Goal: Transaction & Acquisition: Purchase product/service

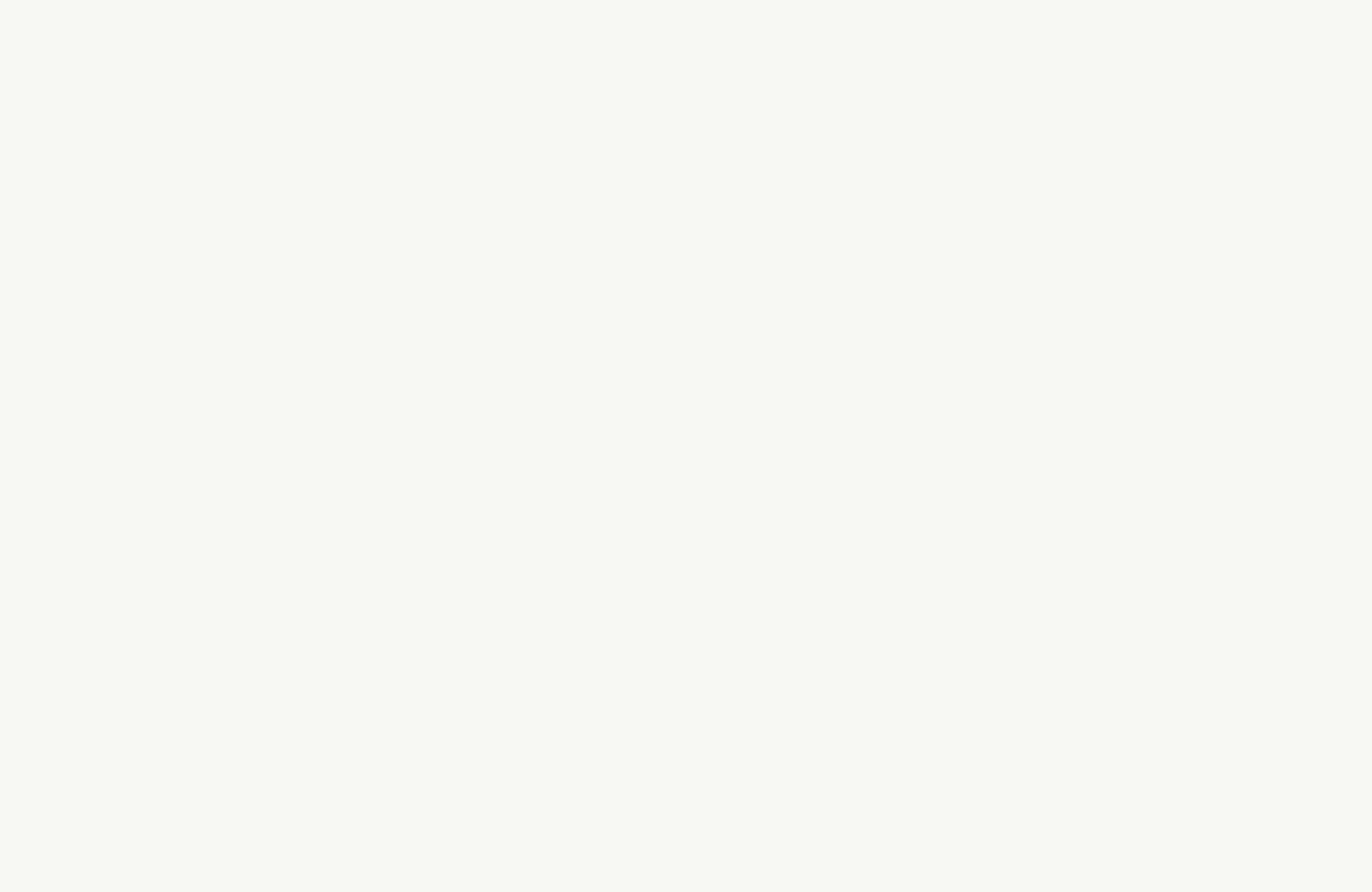
select select "FR"
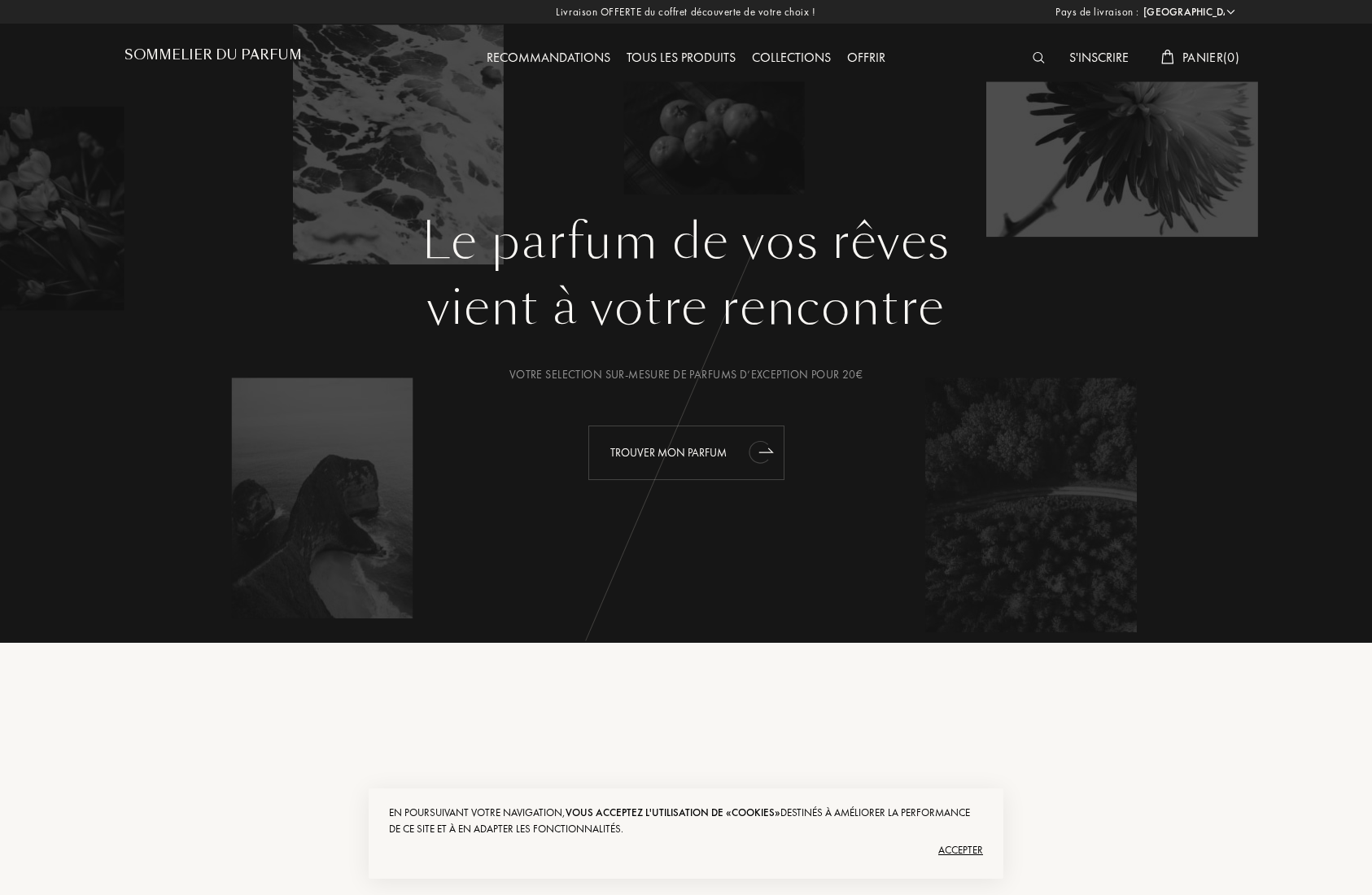
click at [663, 452] on div "Trouver mon parfum" at bounding box center [686, 453] width 196 height 54
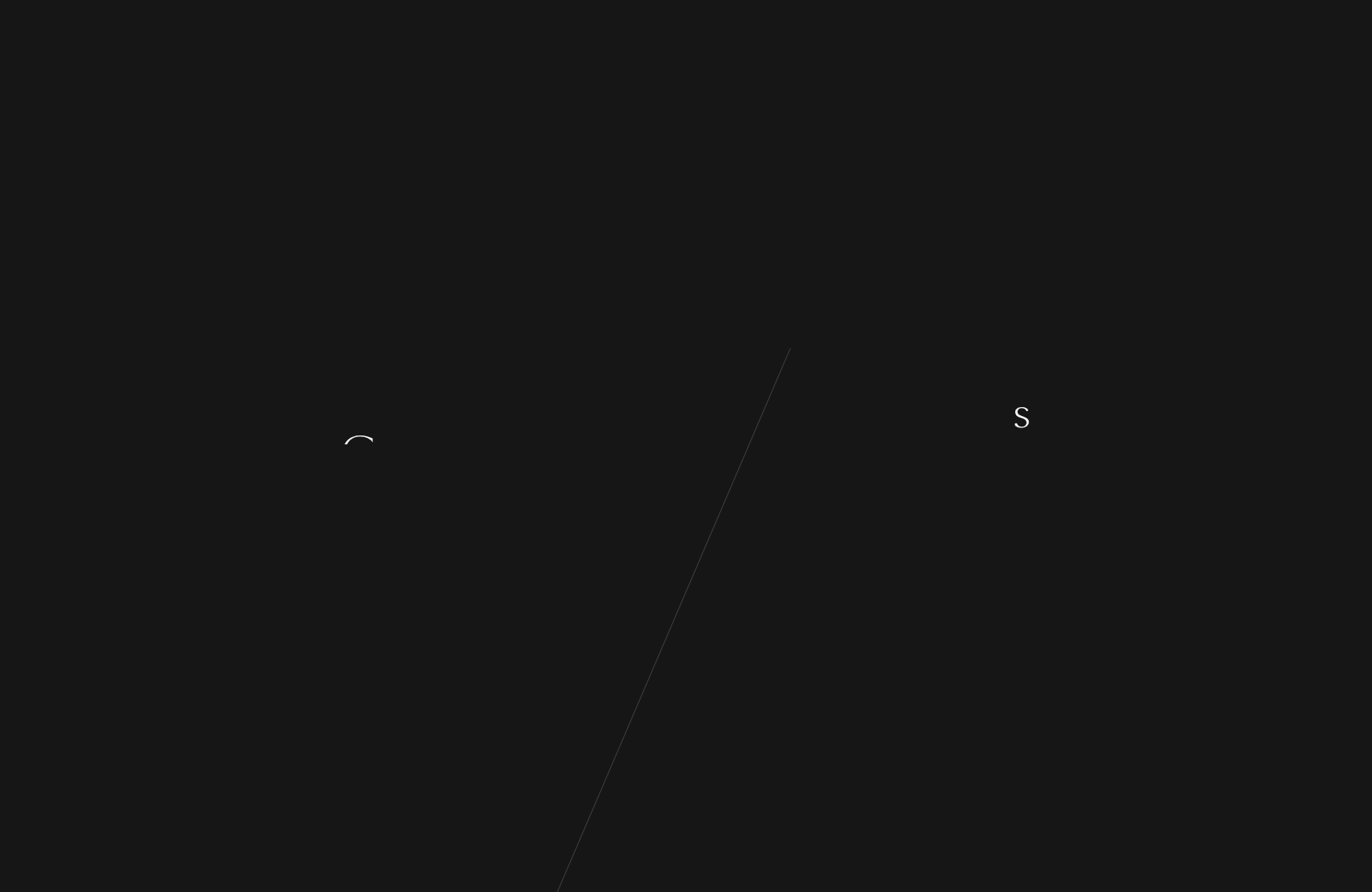
click at [568, 423] on div "n" at bounding box center [570, 414] width 24 height 61
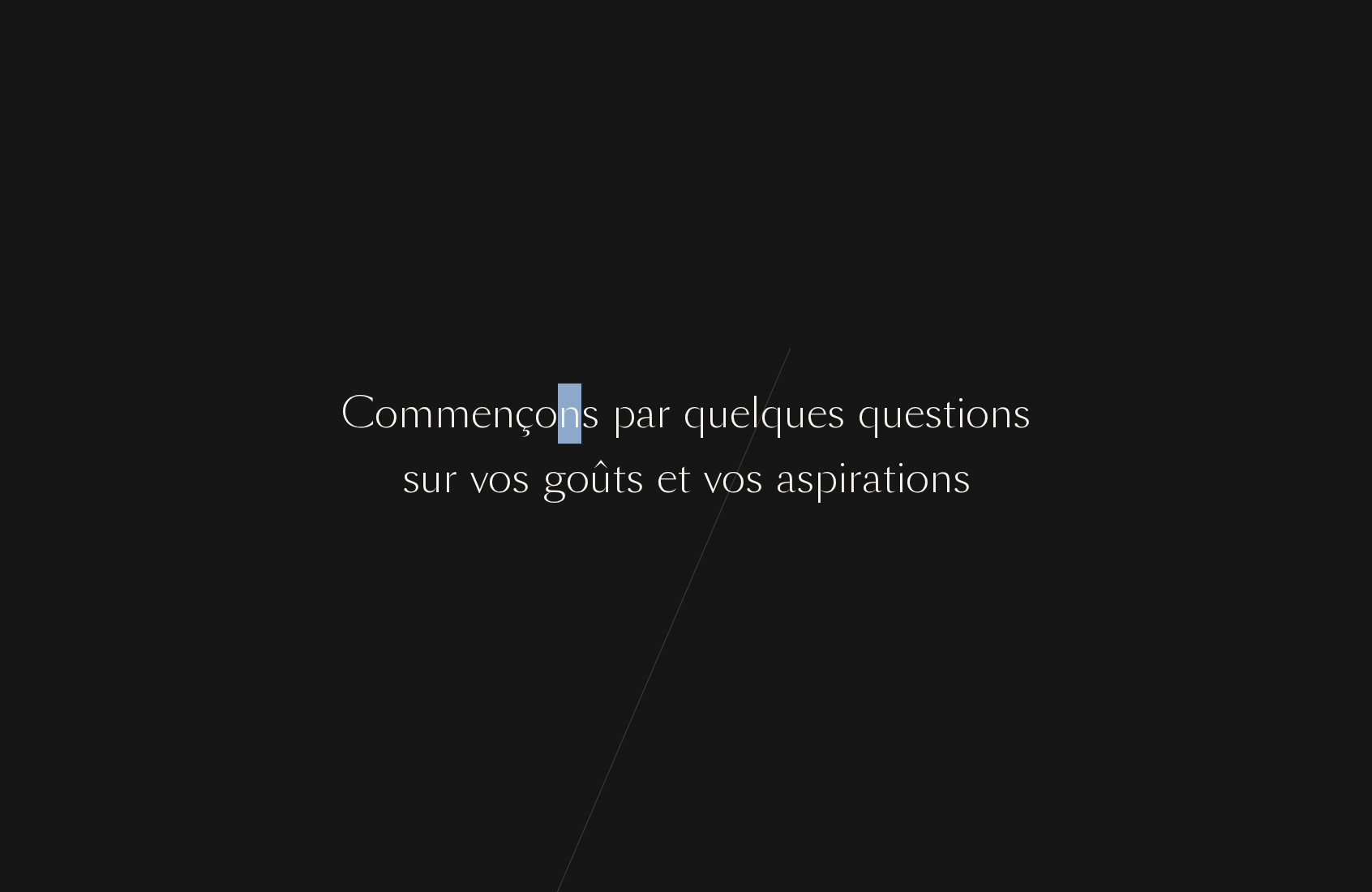
click at [568, 423] on div "n" at bounding box center [570, 414] width 24 height 61
click at [530, 486] on div at bounding box center [536, 479] width 13 height 61
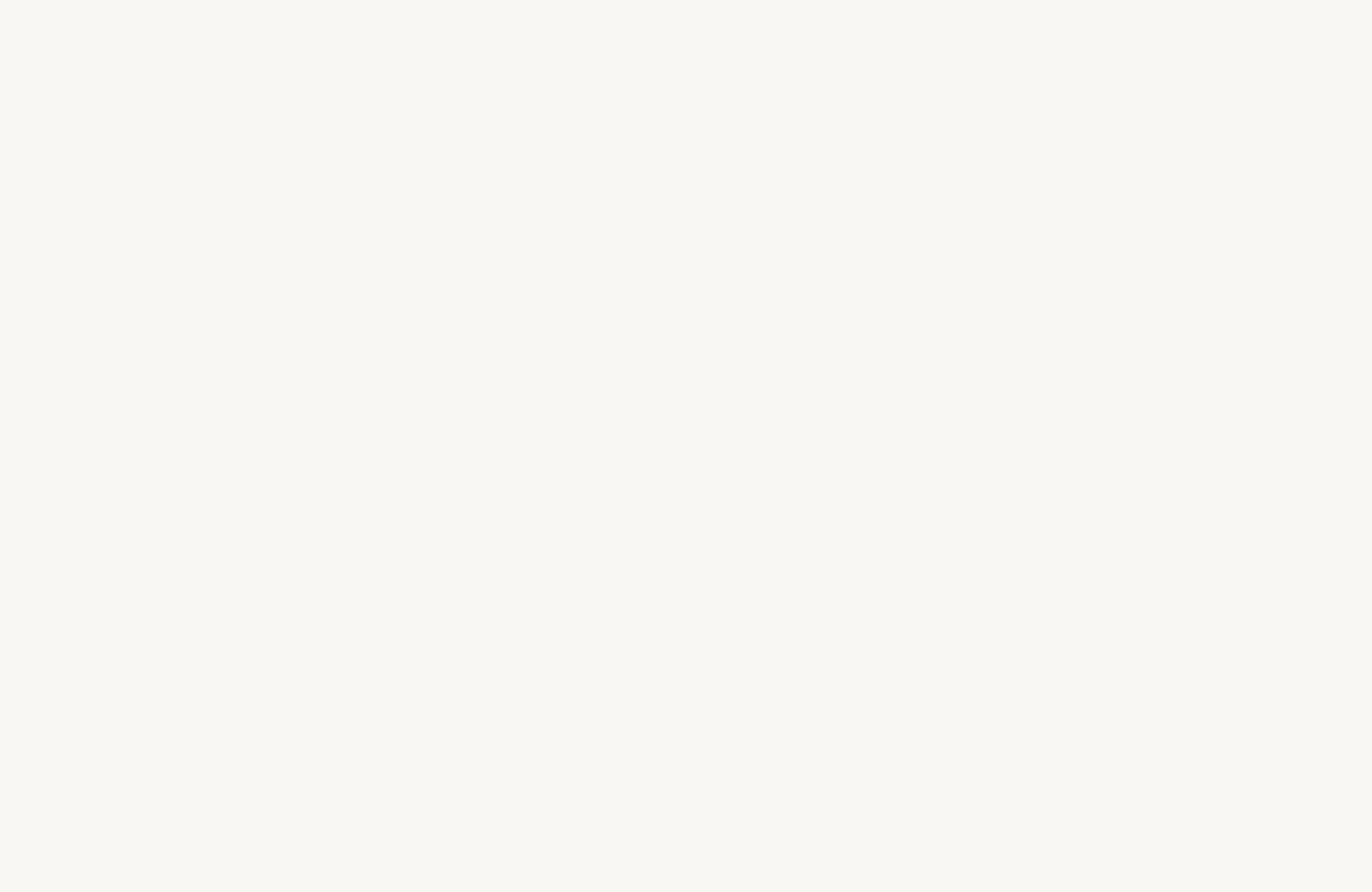
click at [530, 486] on div at bounding box center [536, 479] width 13 height 61
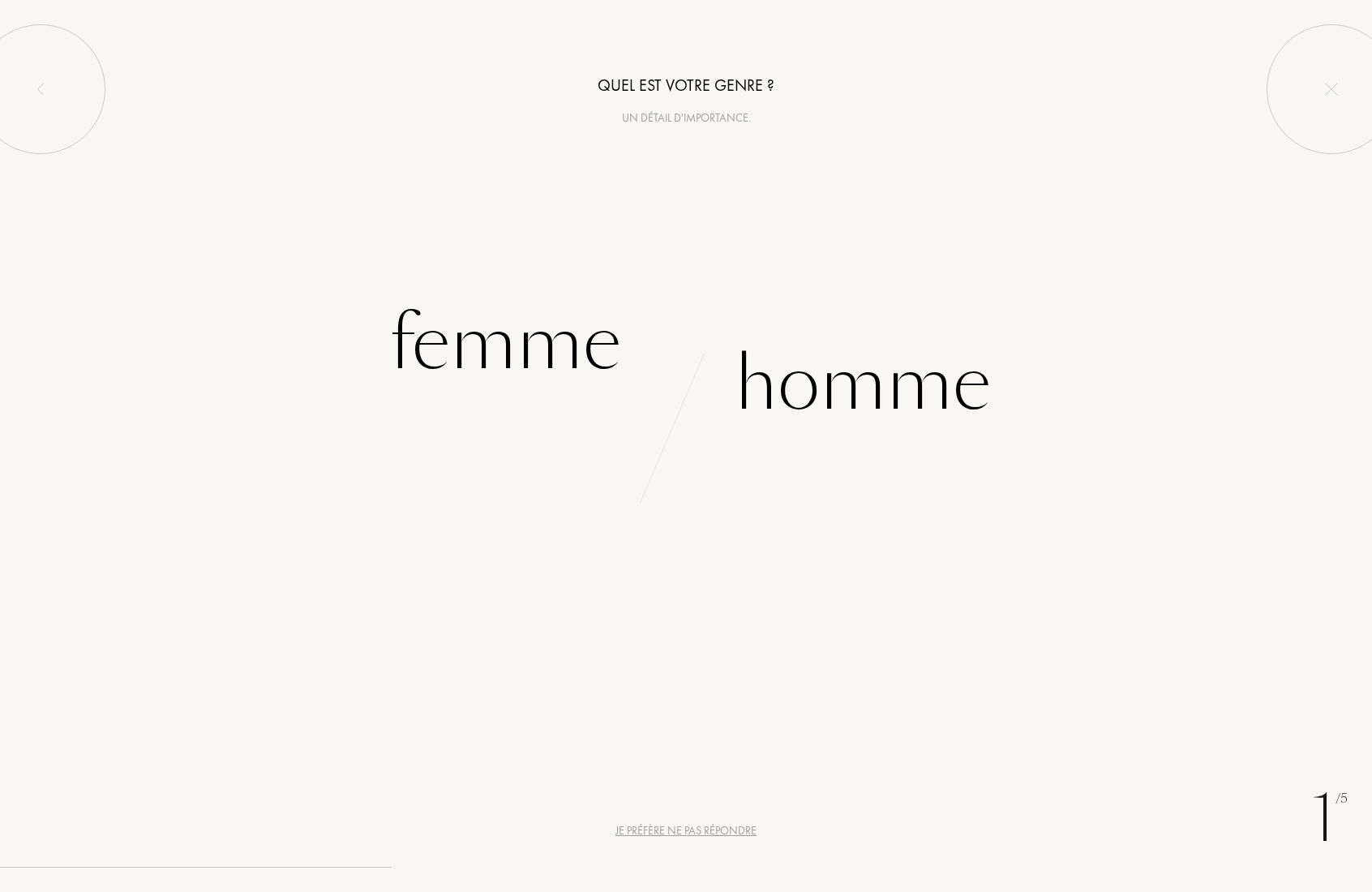
click at [530, 486] on div at bounding box center [536, 479] width 13 height 61
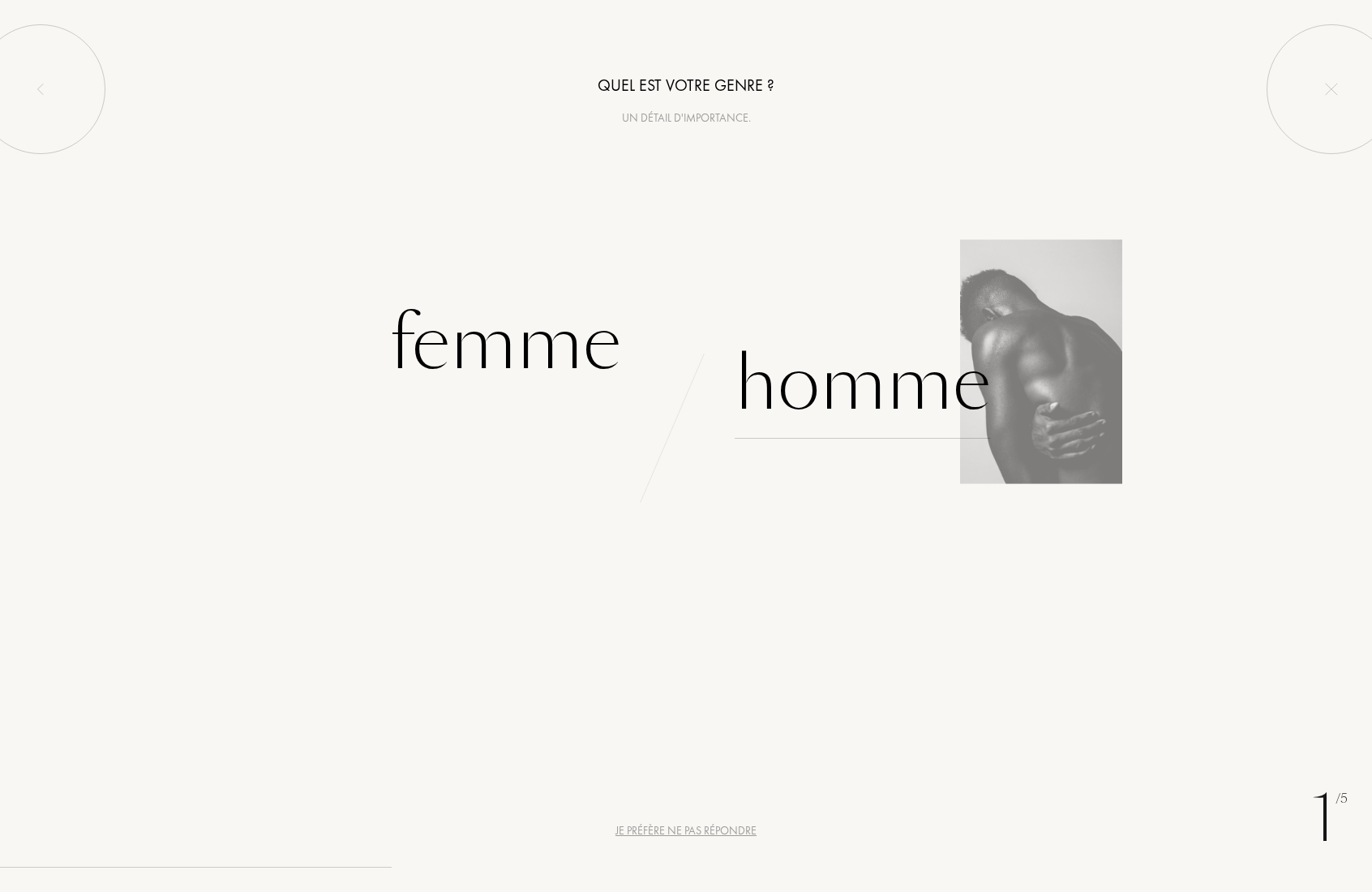
click at [825, 400] on div "Homme" at bounding box center [862, 384] width 256 height 109
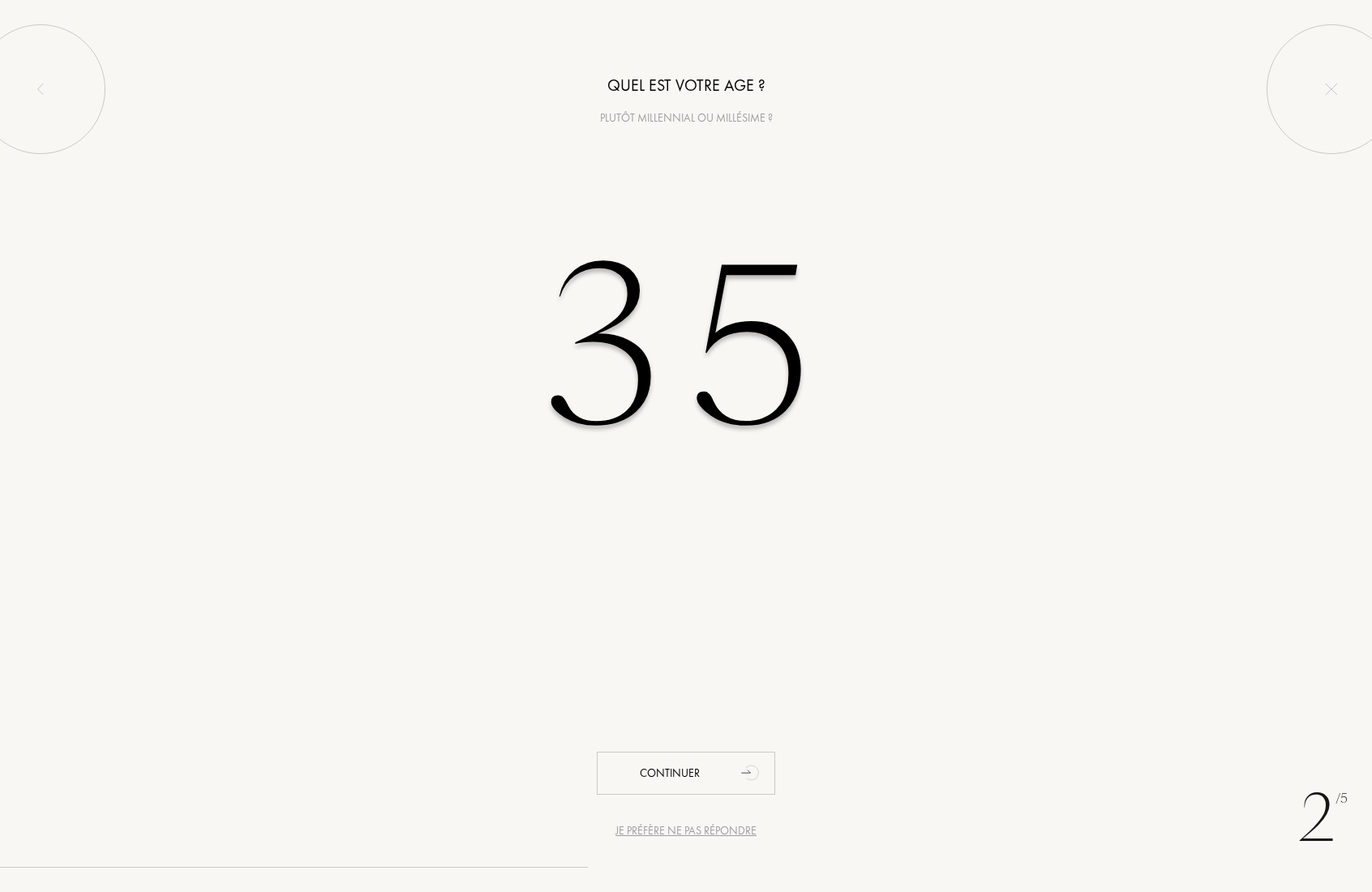
type input "35"
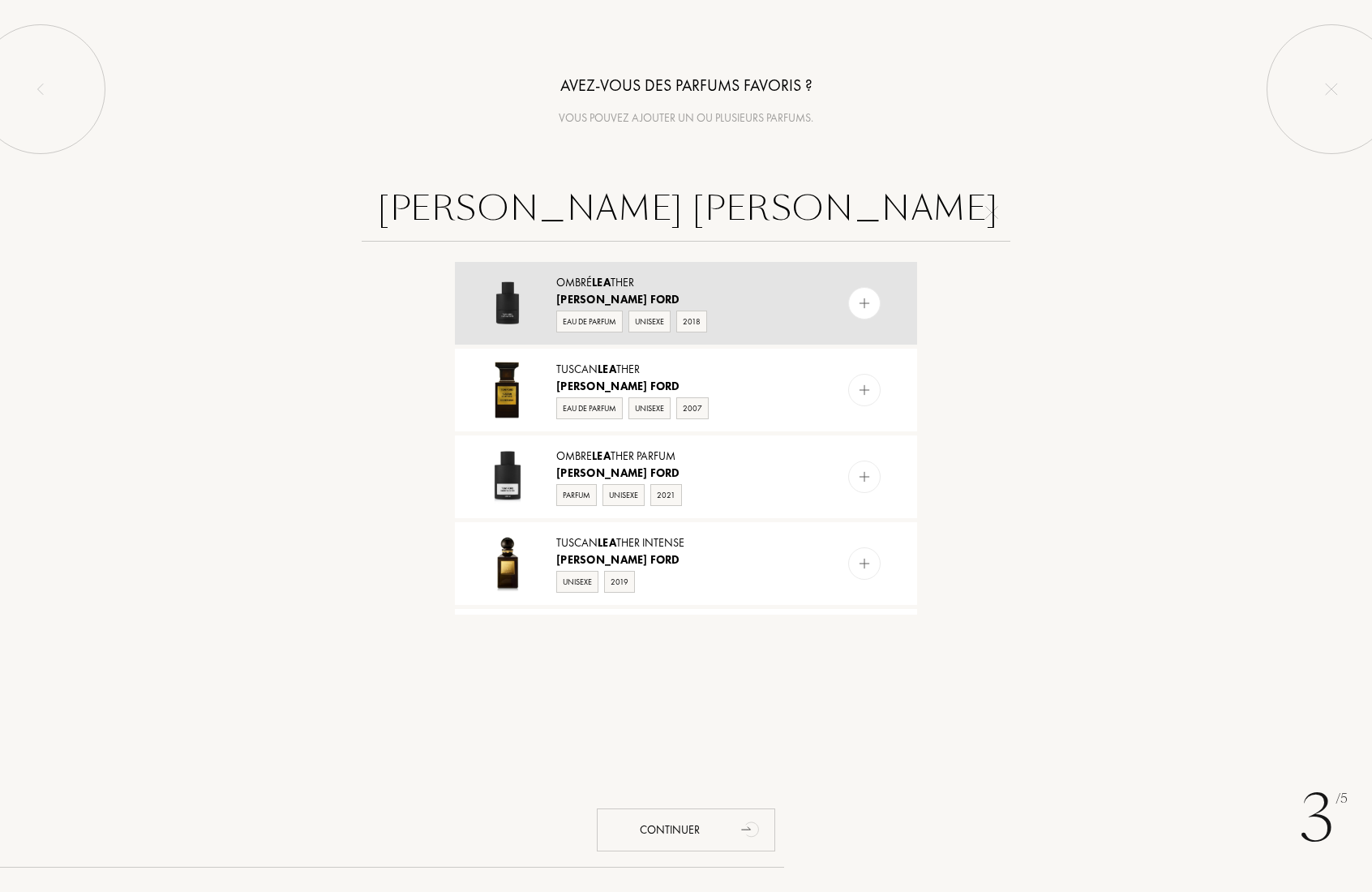
type input "tom ford lea"
click at [857, 310] on img at bounding box center [864, 303] width 16 height 16
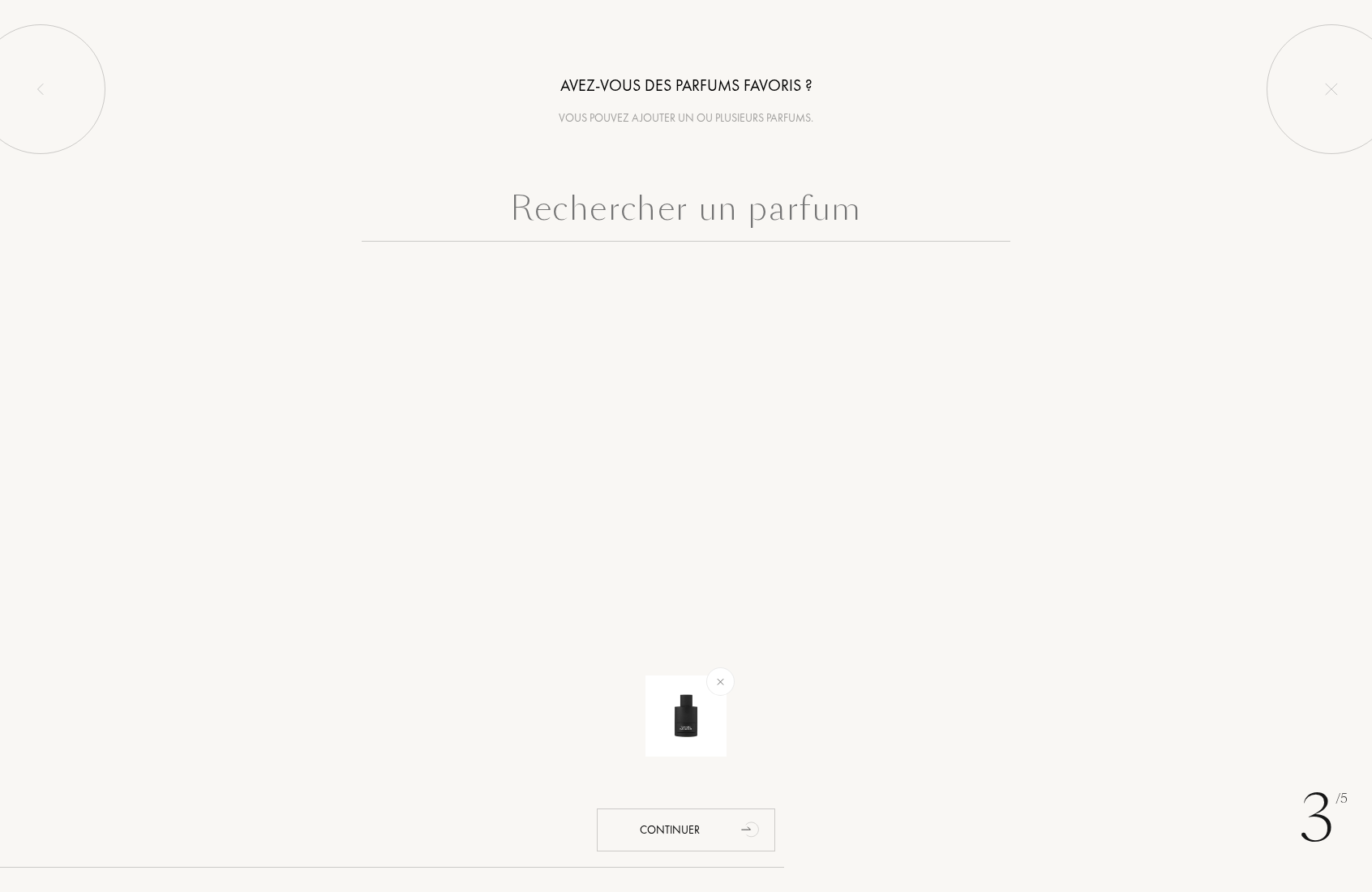
click at [726, 202] on input "text" at bounding box center [686, 213] width 648 height 59
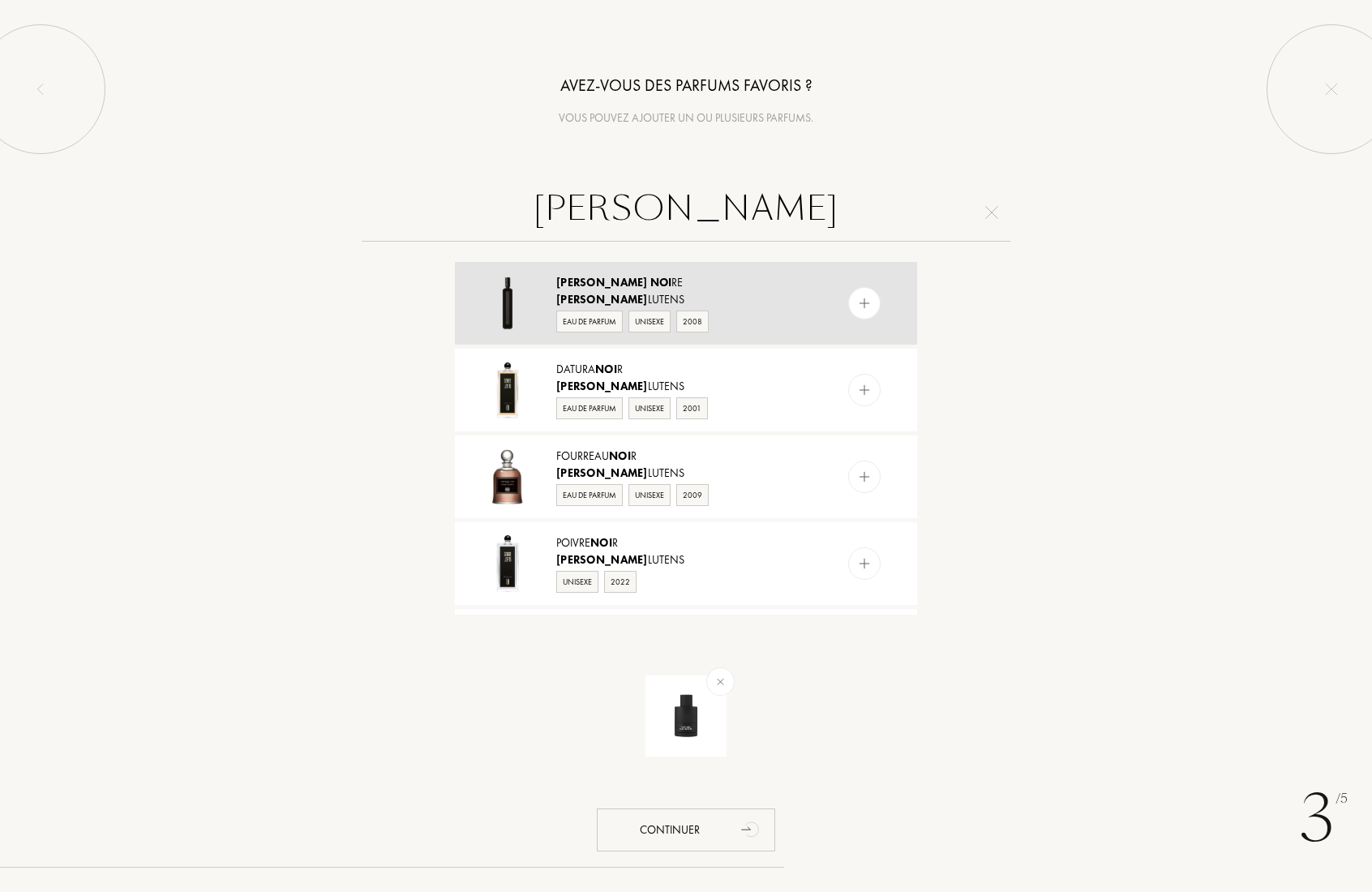
type input "serge noi"
click at [864, 306] on img at bounding box center [864, 303] width 16 height 16
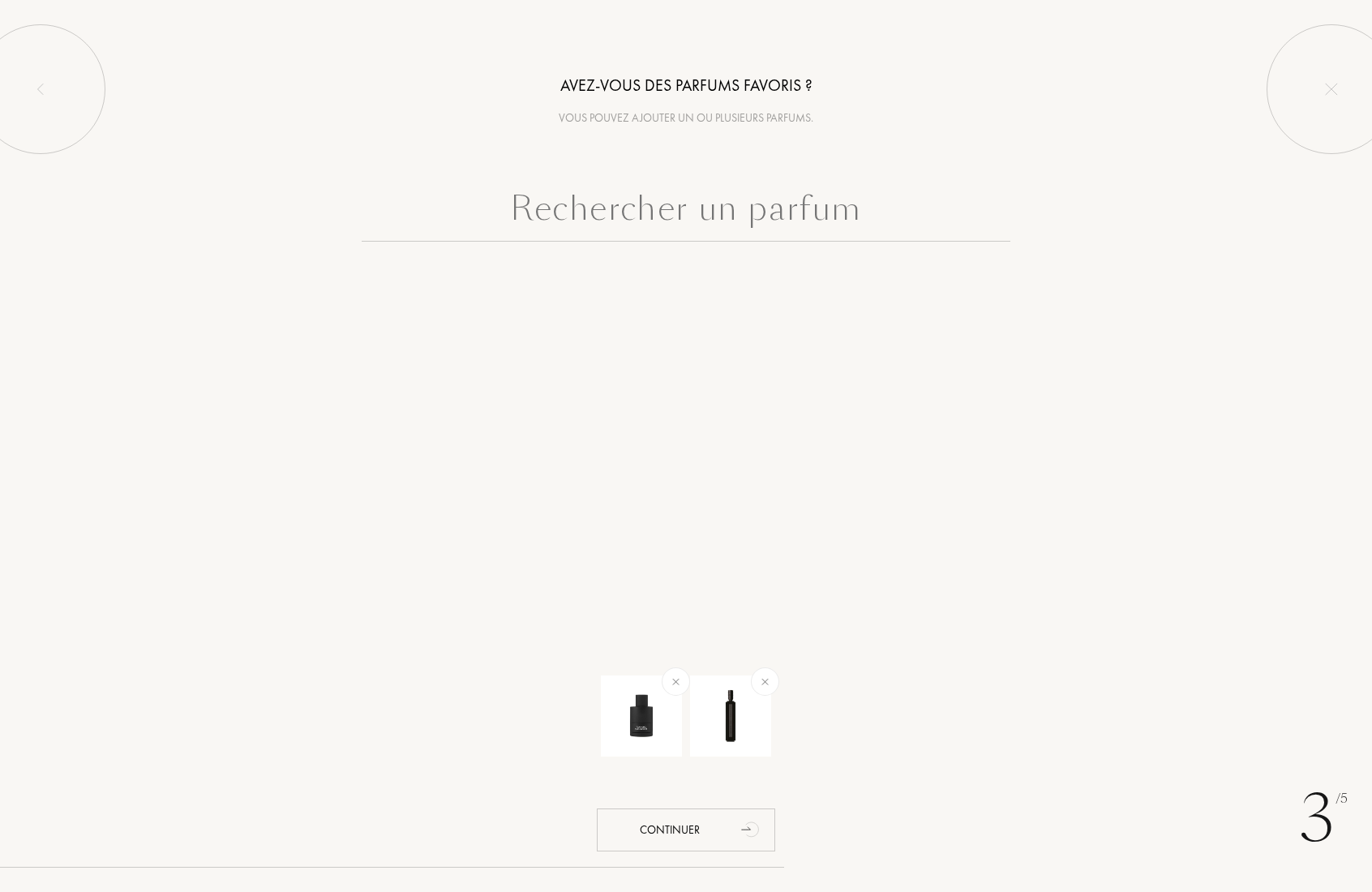
click at [675, 207] on input "text" at bounding box center [686, 213] width 648 height 59
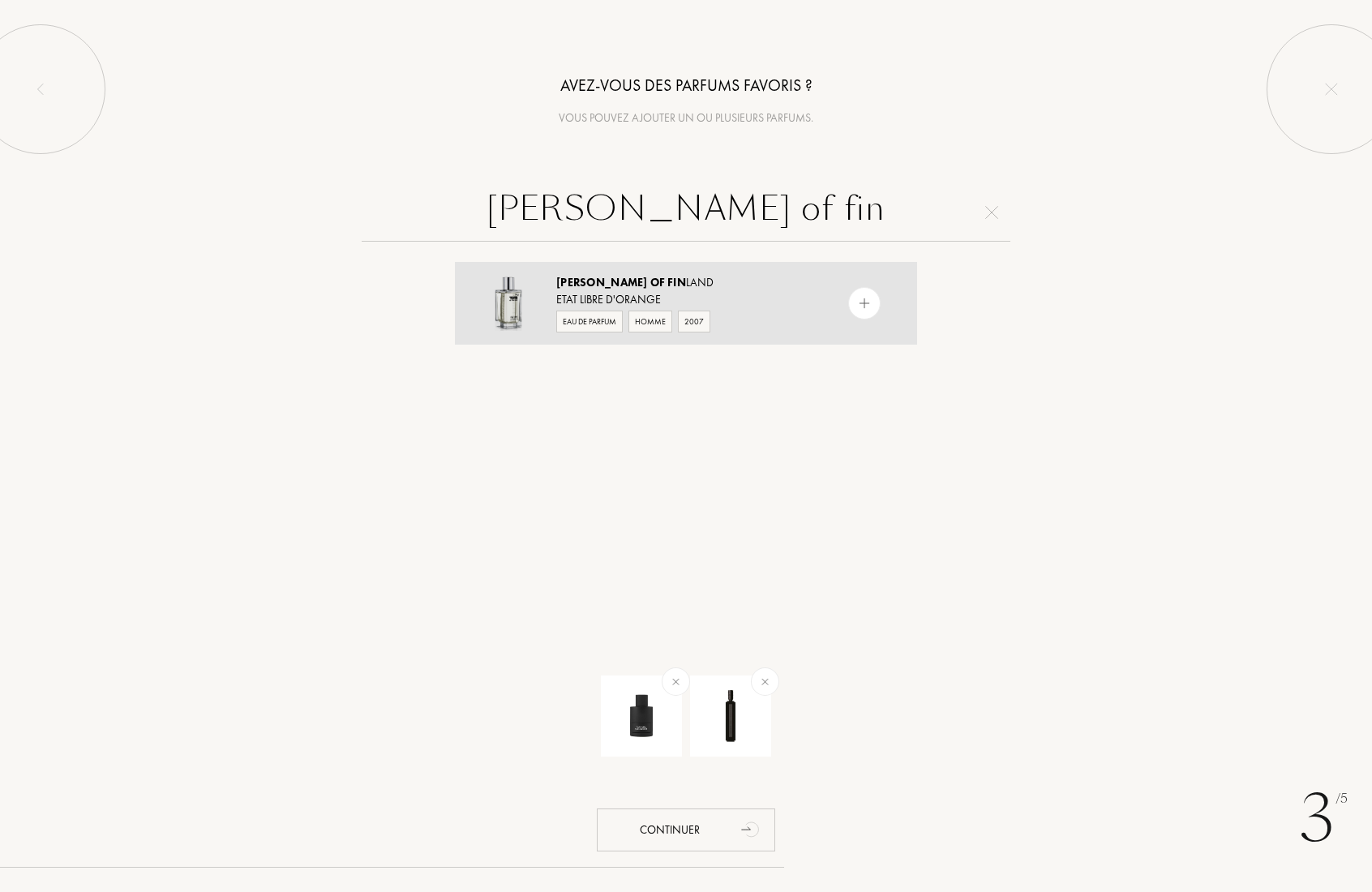
type input "tom of fin"
click at [865, 309] on img at bounding box center [864, 303] width 16 height 16
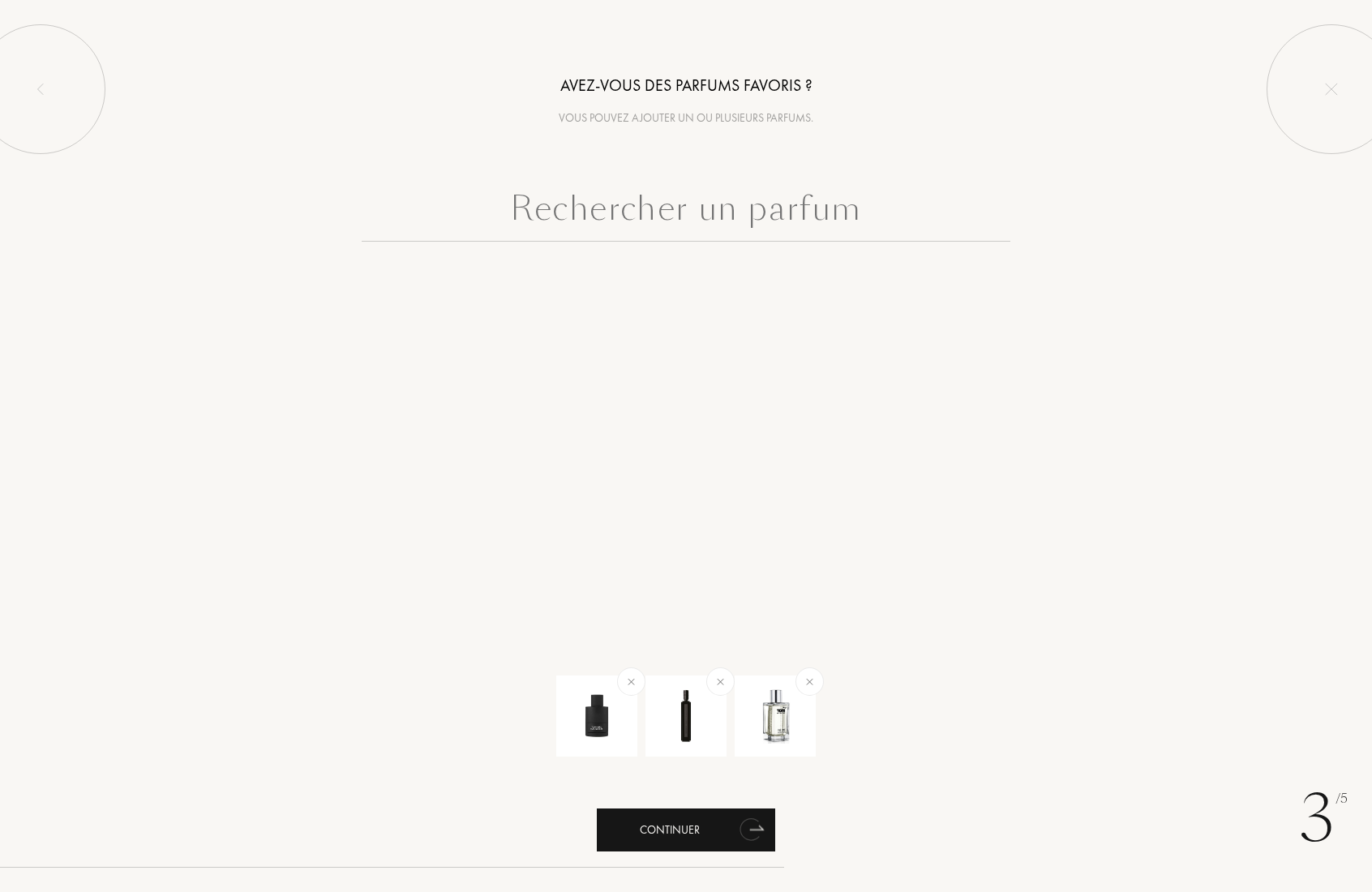
click at [692, 834] on div "Continuer" at bounding box center [686, 830] width 178 height 43
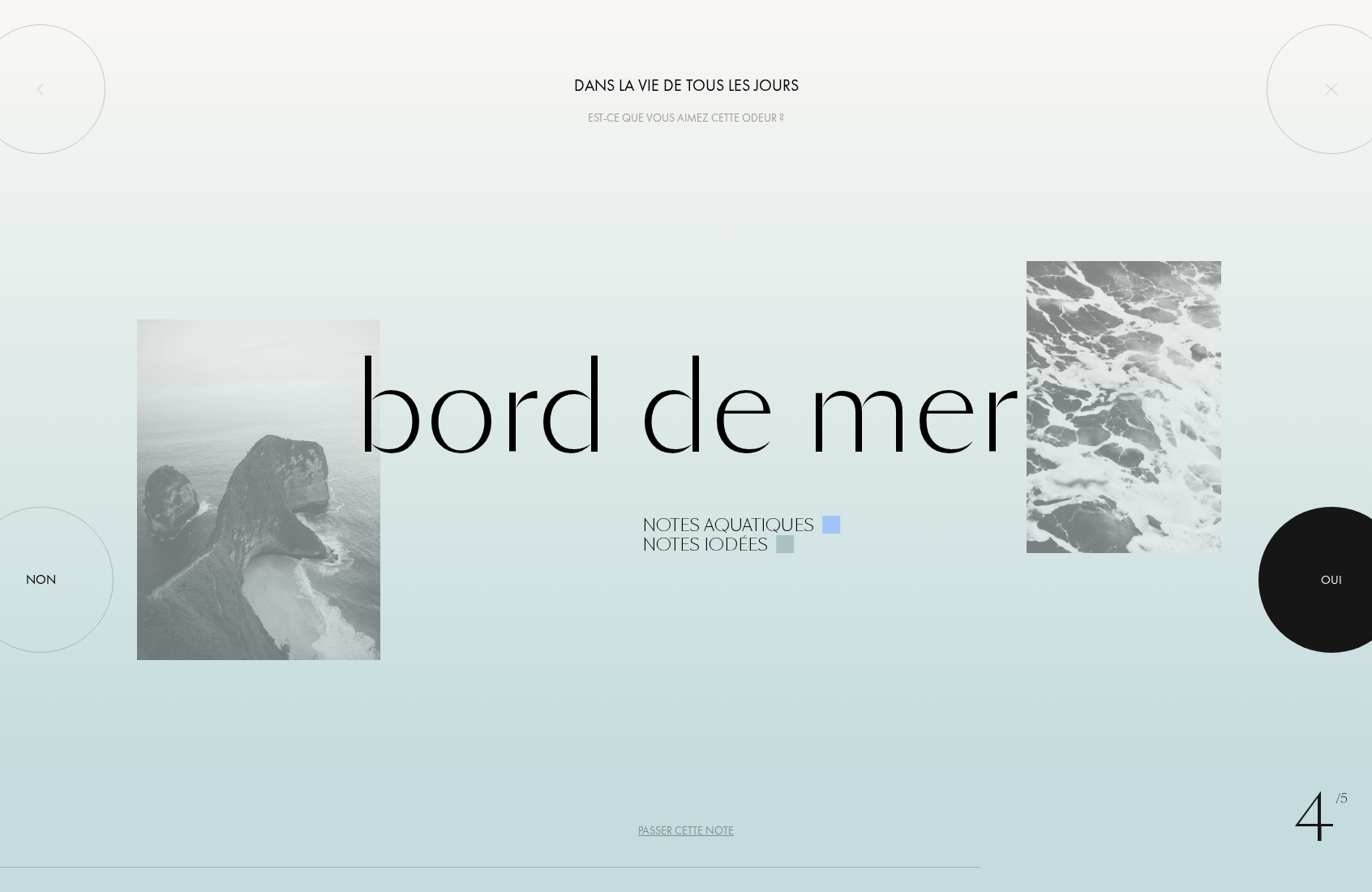
click at [1300, 565] on div at bounding box center [1331, 580] width 146 height 146
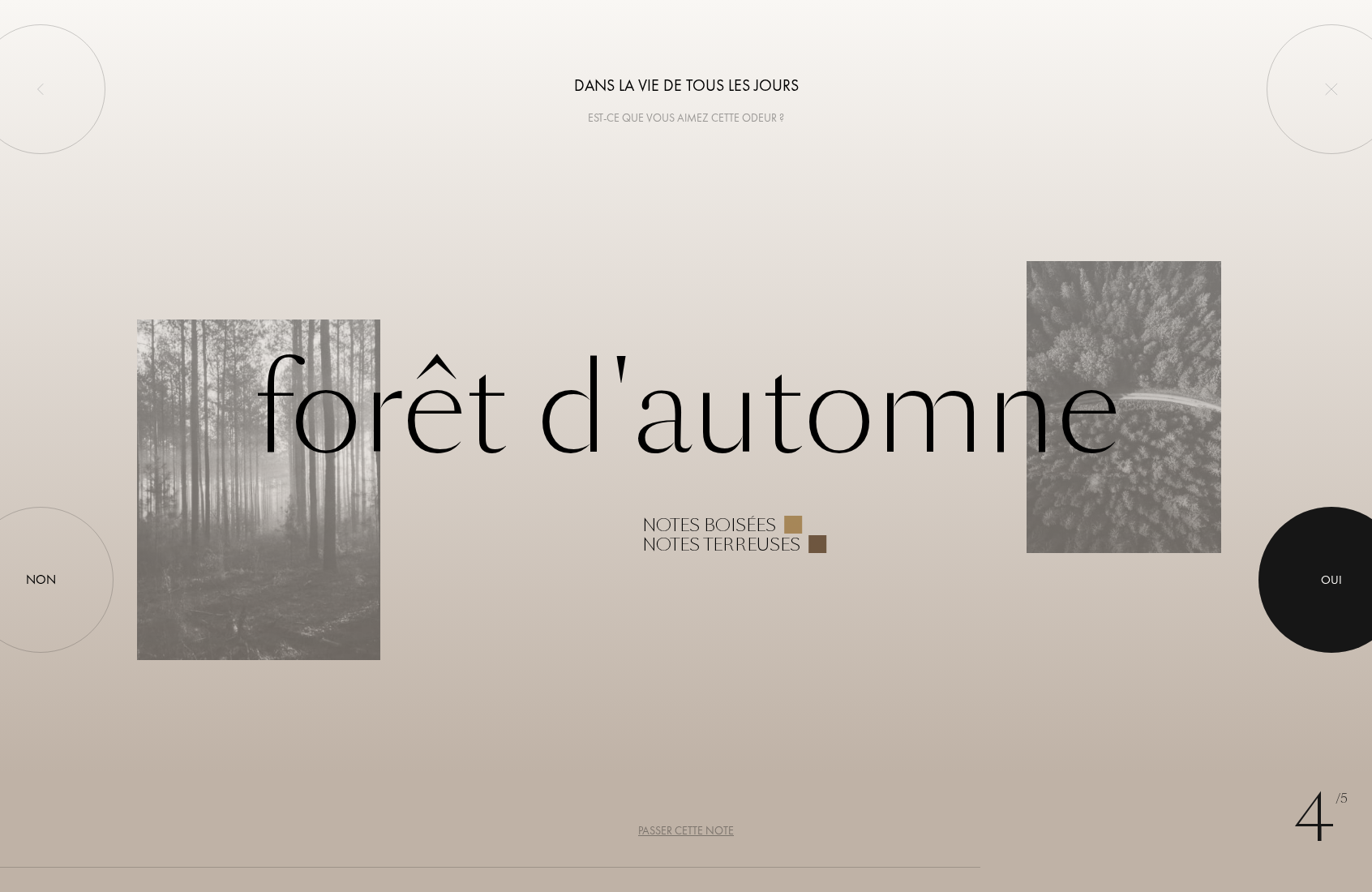
click at [1300, 565] on div at bounding box center [1331, 580] width 146 height 146
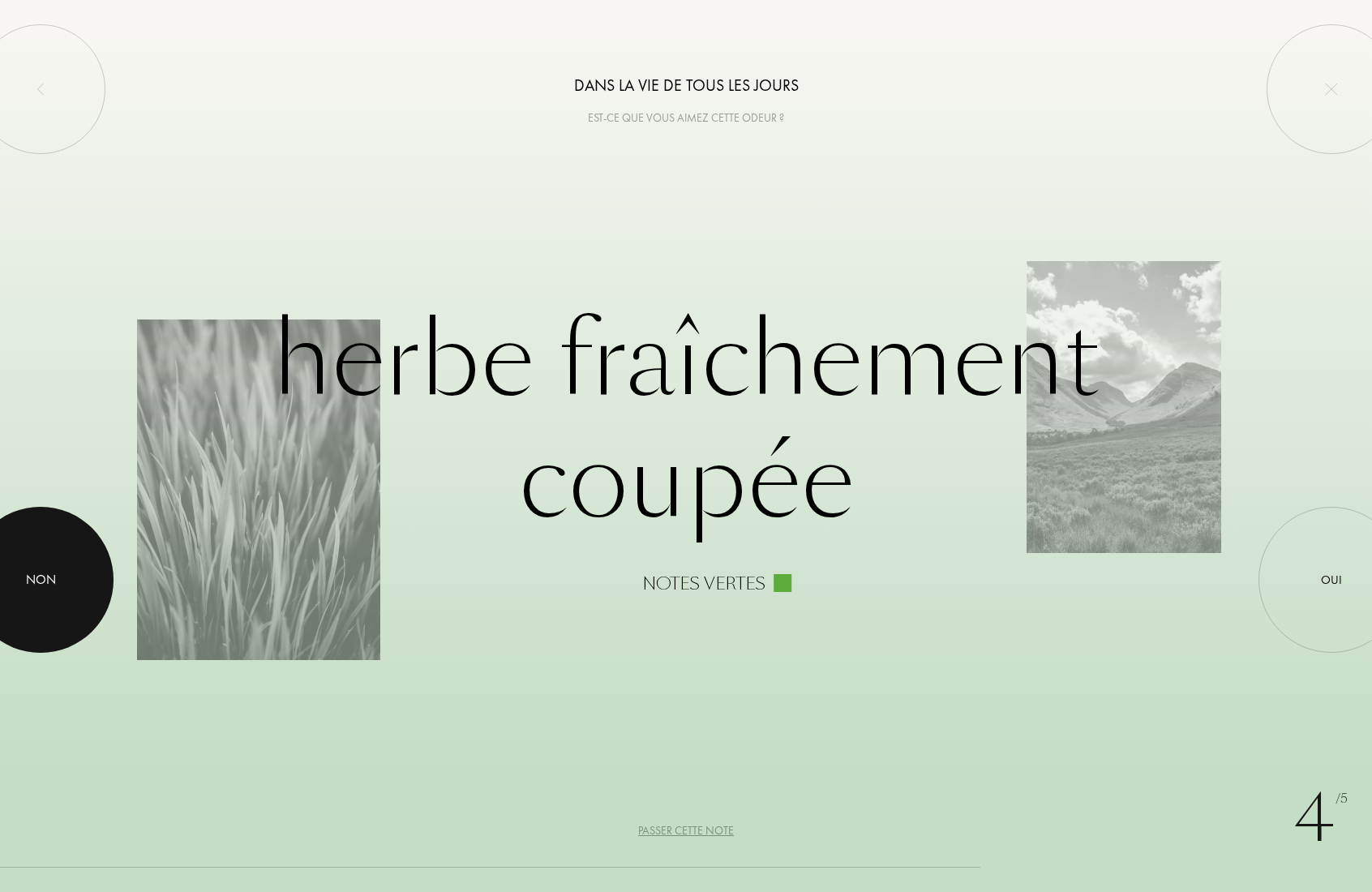
click at [40, 575] on div "Non" at bounding box center [40, 580] width 30 height 19
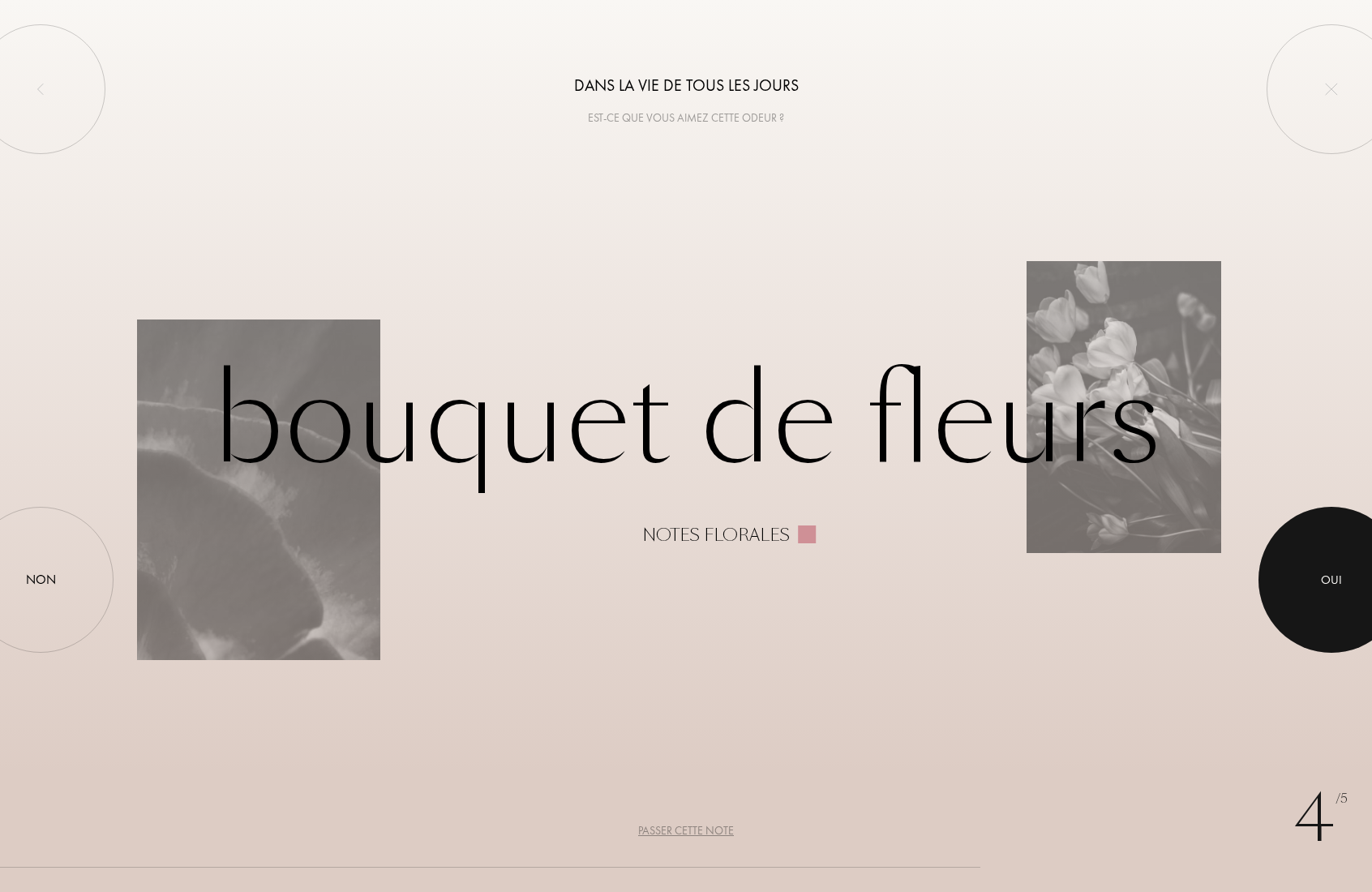
click at [1319, 584] on div at bounding box center [1331, 580] width 146 height 146
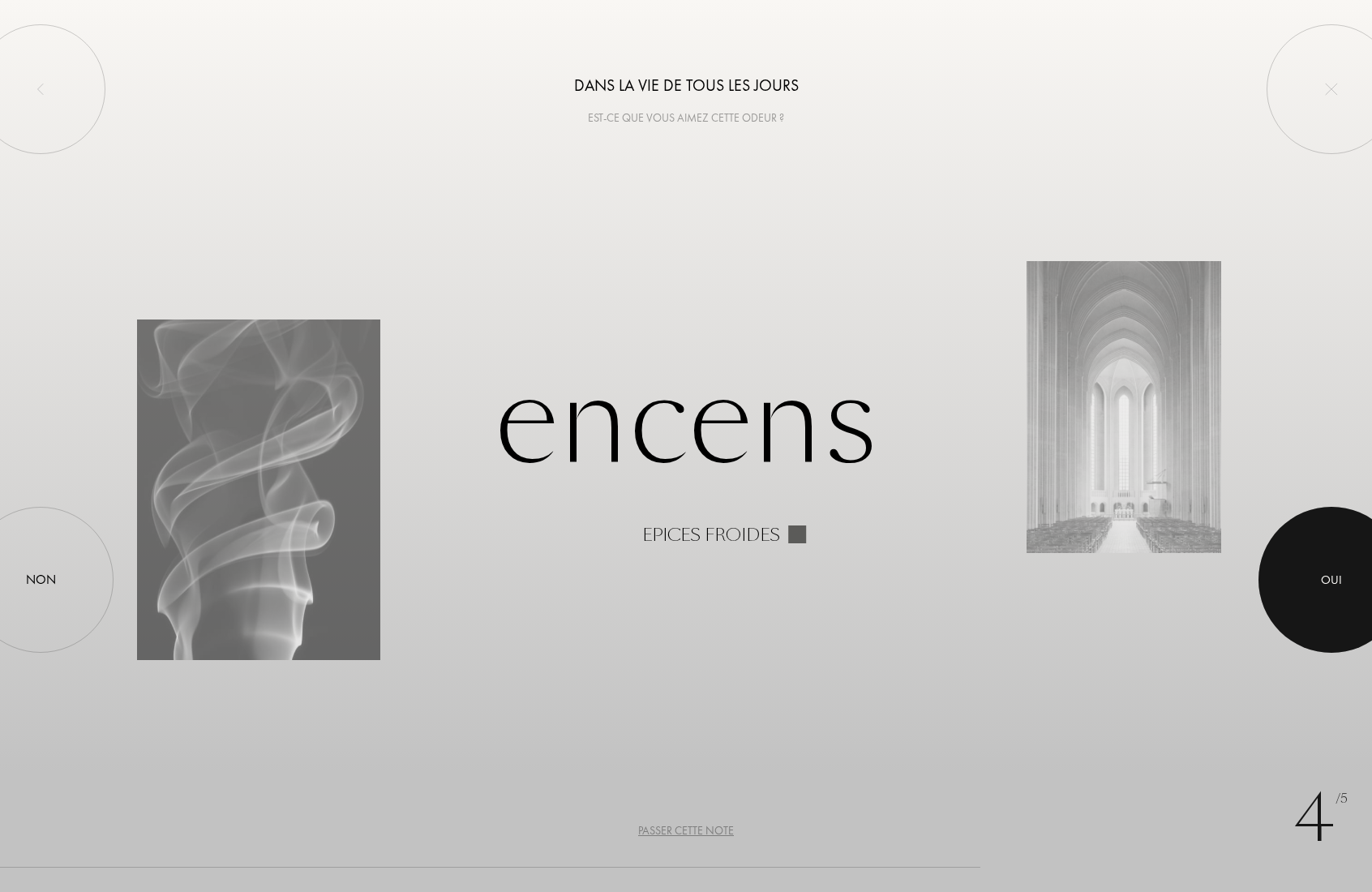
click at [1319, 584] on div at bounding box center [1331, 580] width 146 height 146
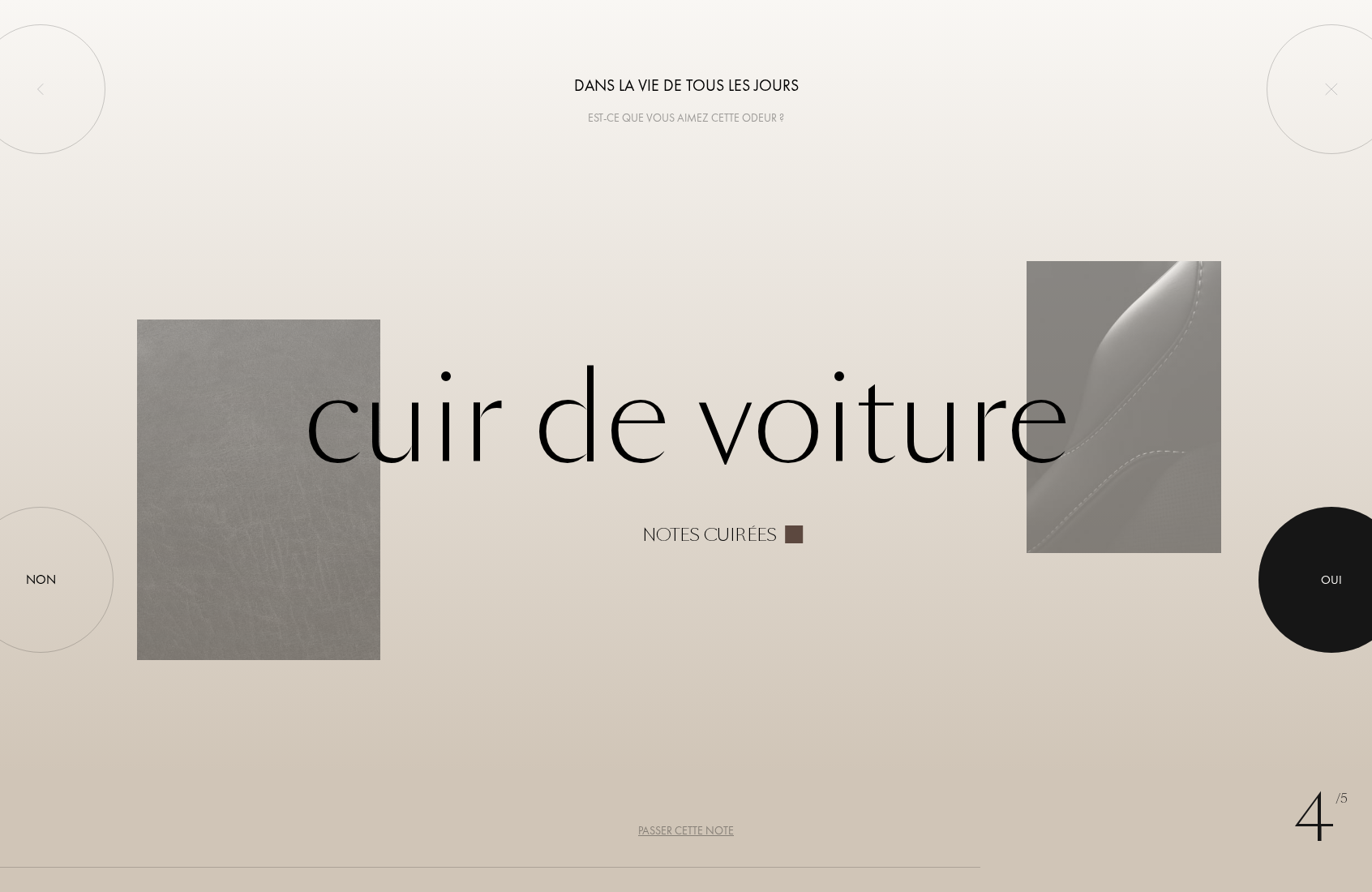
click at [1319, 584] on div at bounding box center [1331, 580] width 146 height 146
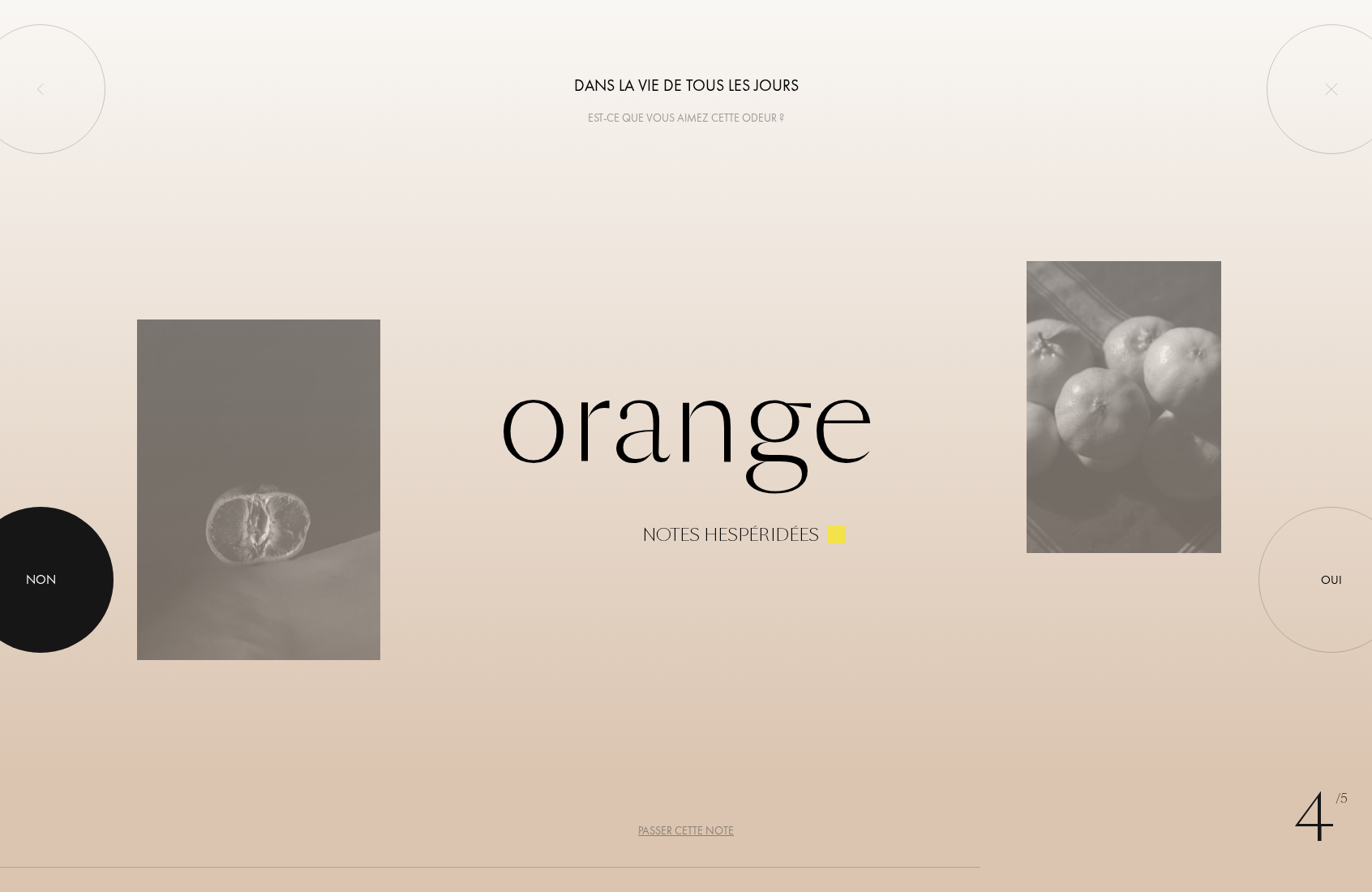
click at [37, 568] on div at bounding box center [40, 580] width 146 height 146
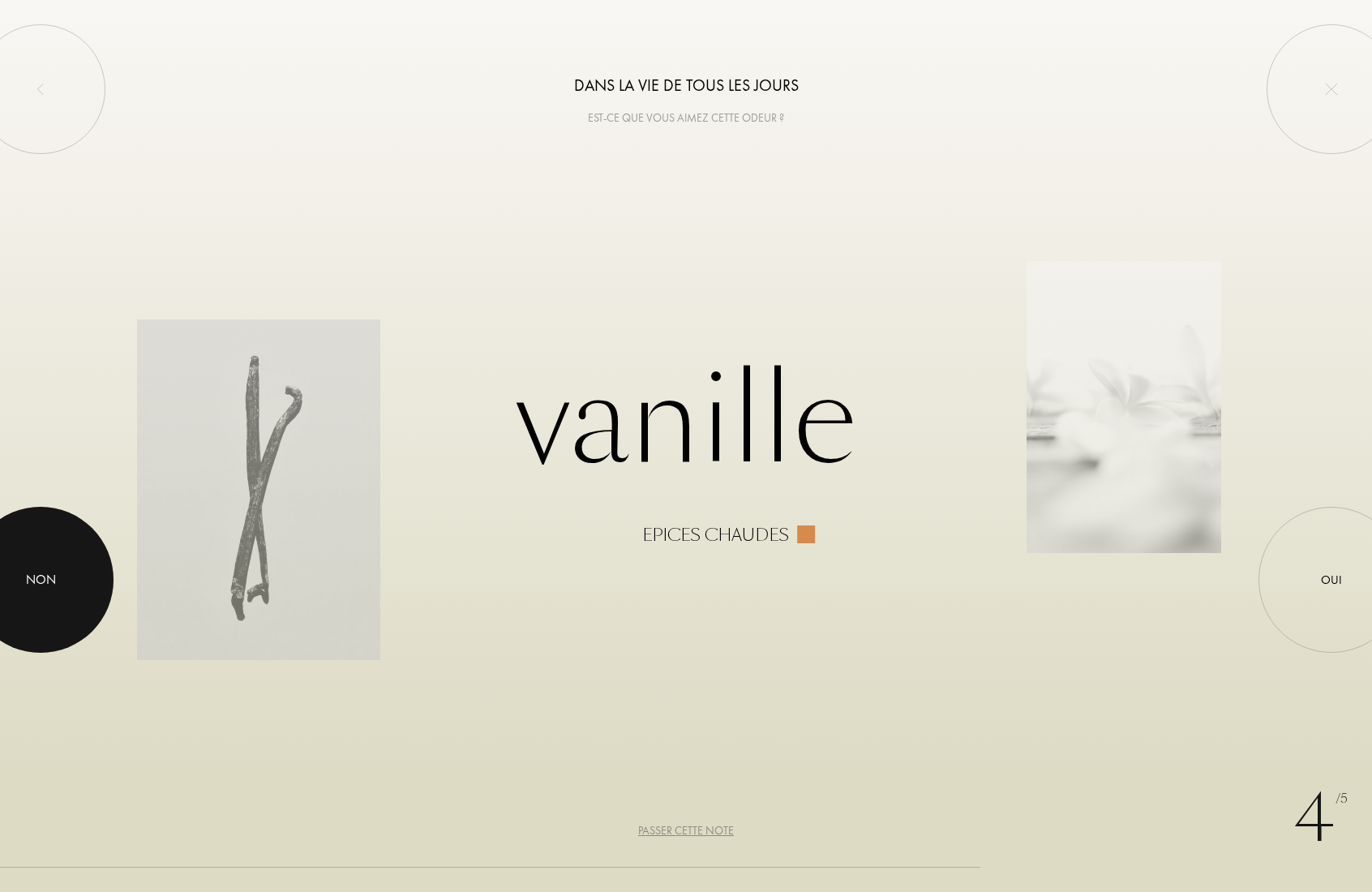
click at [37, 568] on div at bounding box center [40, 580] width 146 height 146
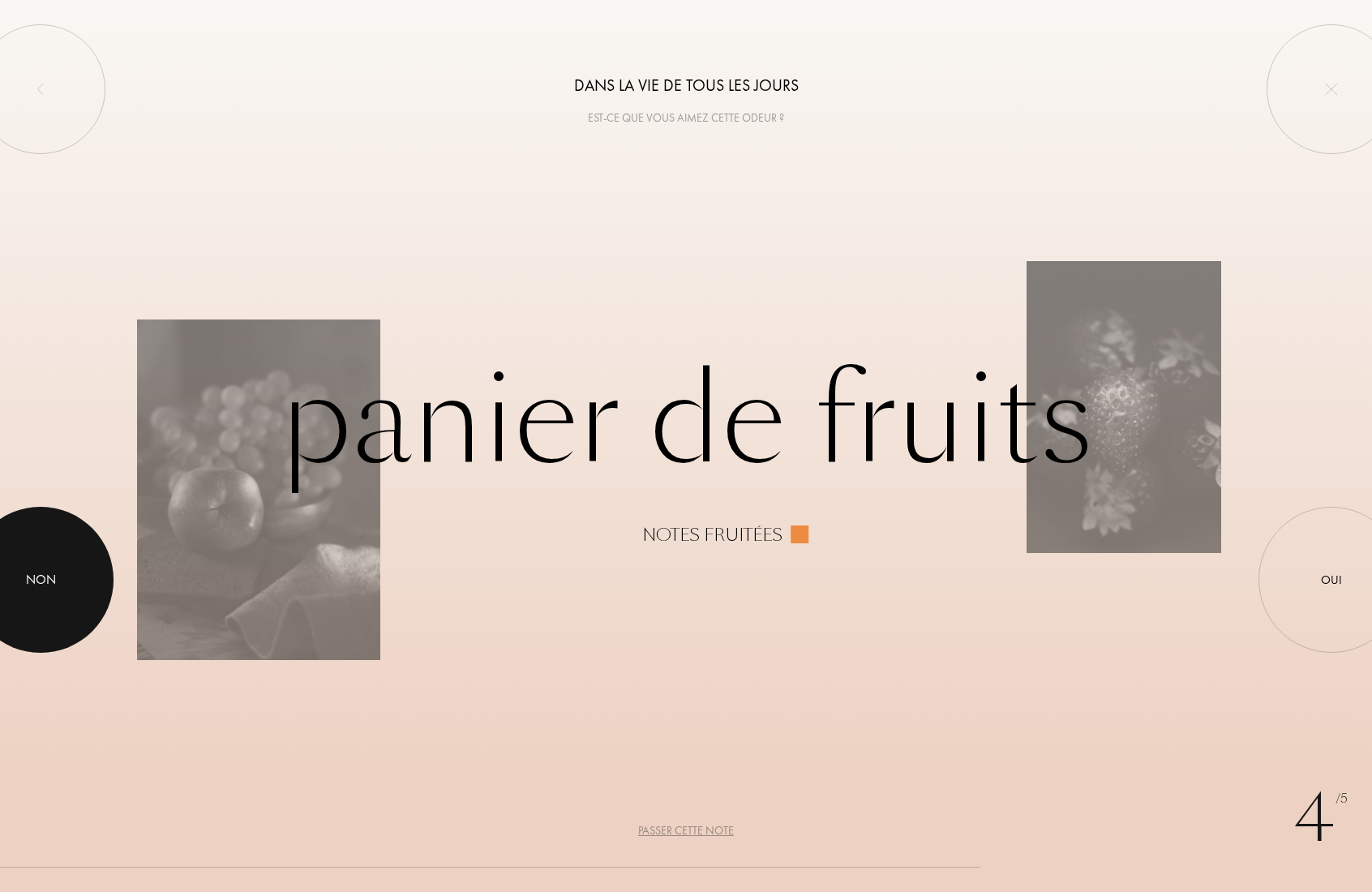
click at [37, 568] on div at bounding box center [40, 580] width 146 height 146
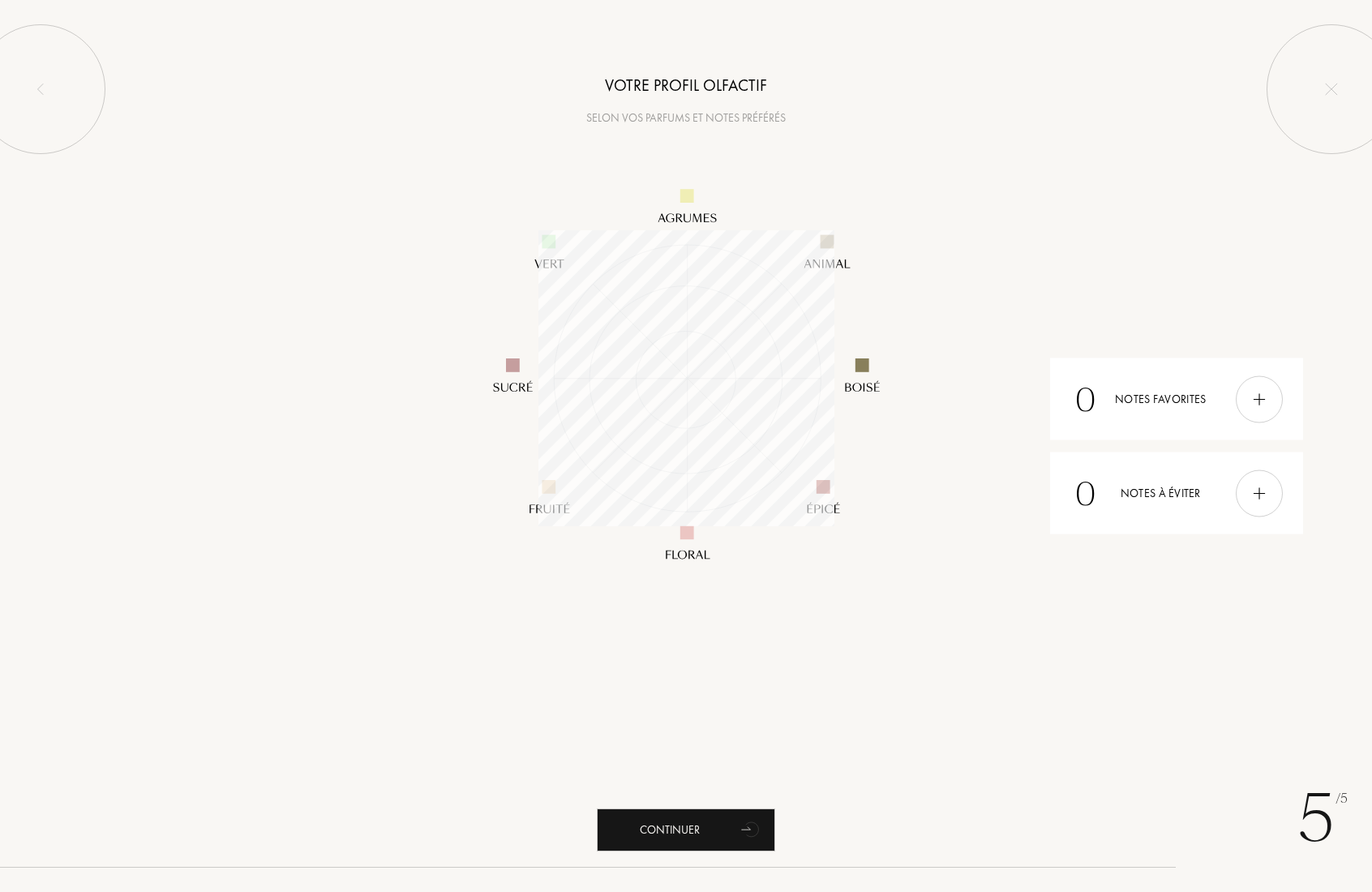
scroll to position [296, 296]
click at [674, 831] on div "Continuer" at bounding box center [686, 830] width 178 height 43
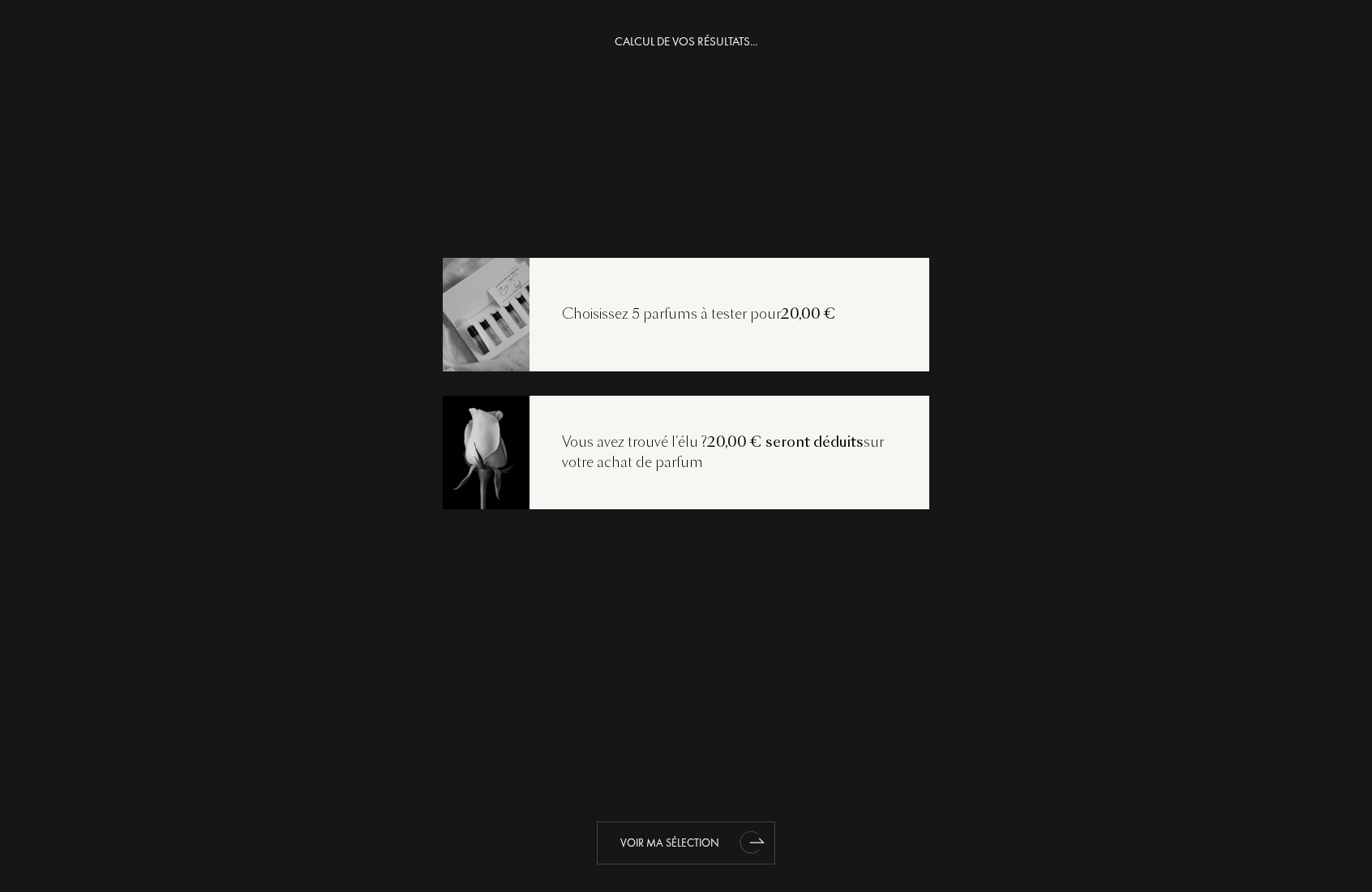
click at [689, 845] on div "Voir ma sélection" at bounding box center [686, 843] width 178 height 43
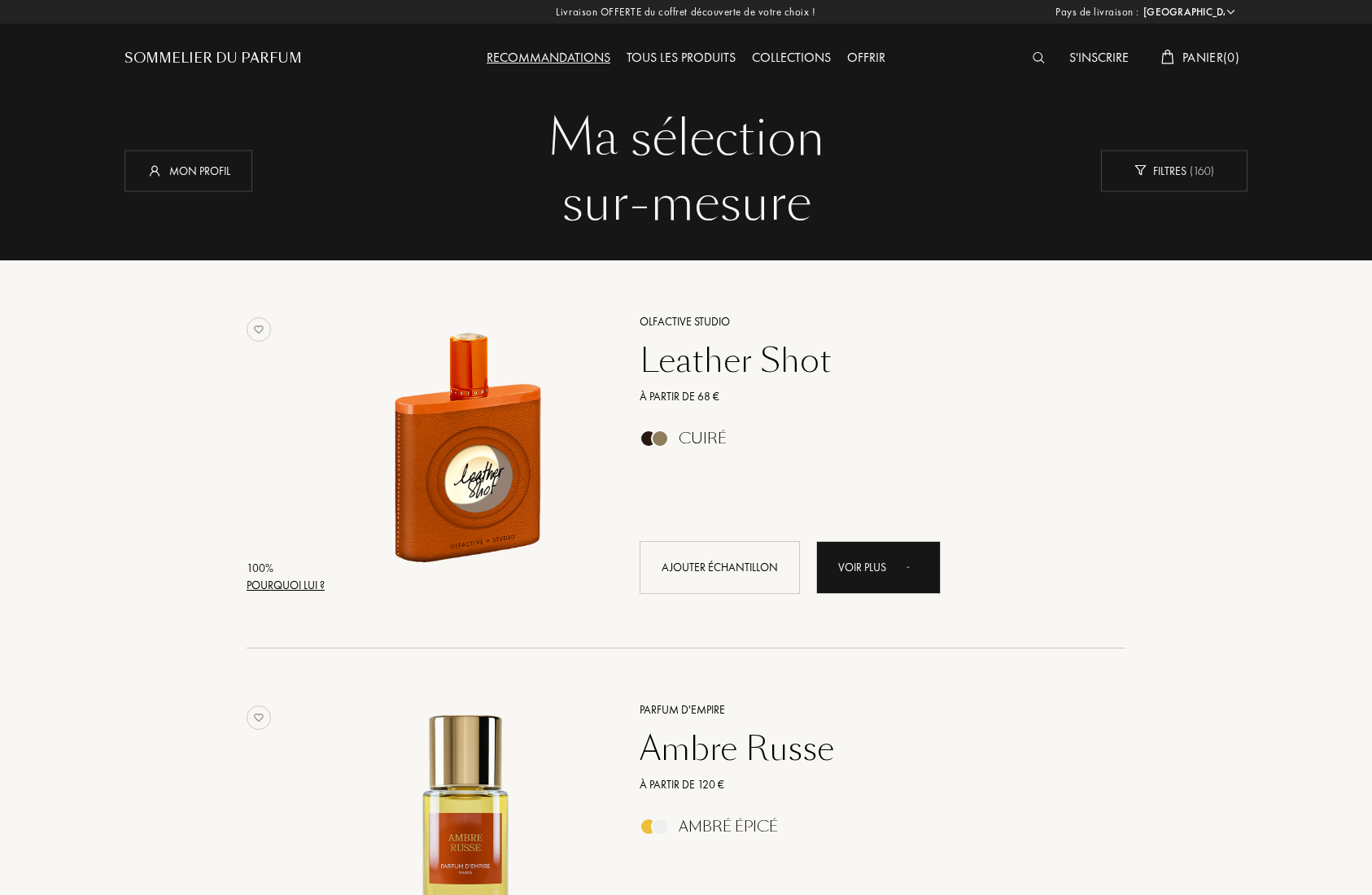
select select "FR"
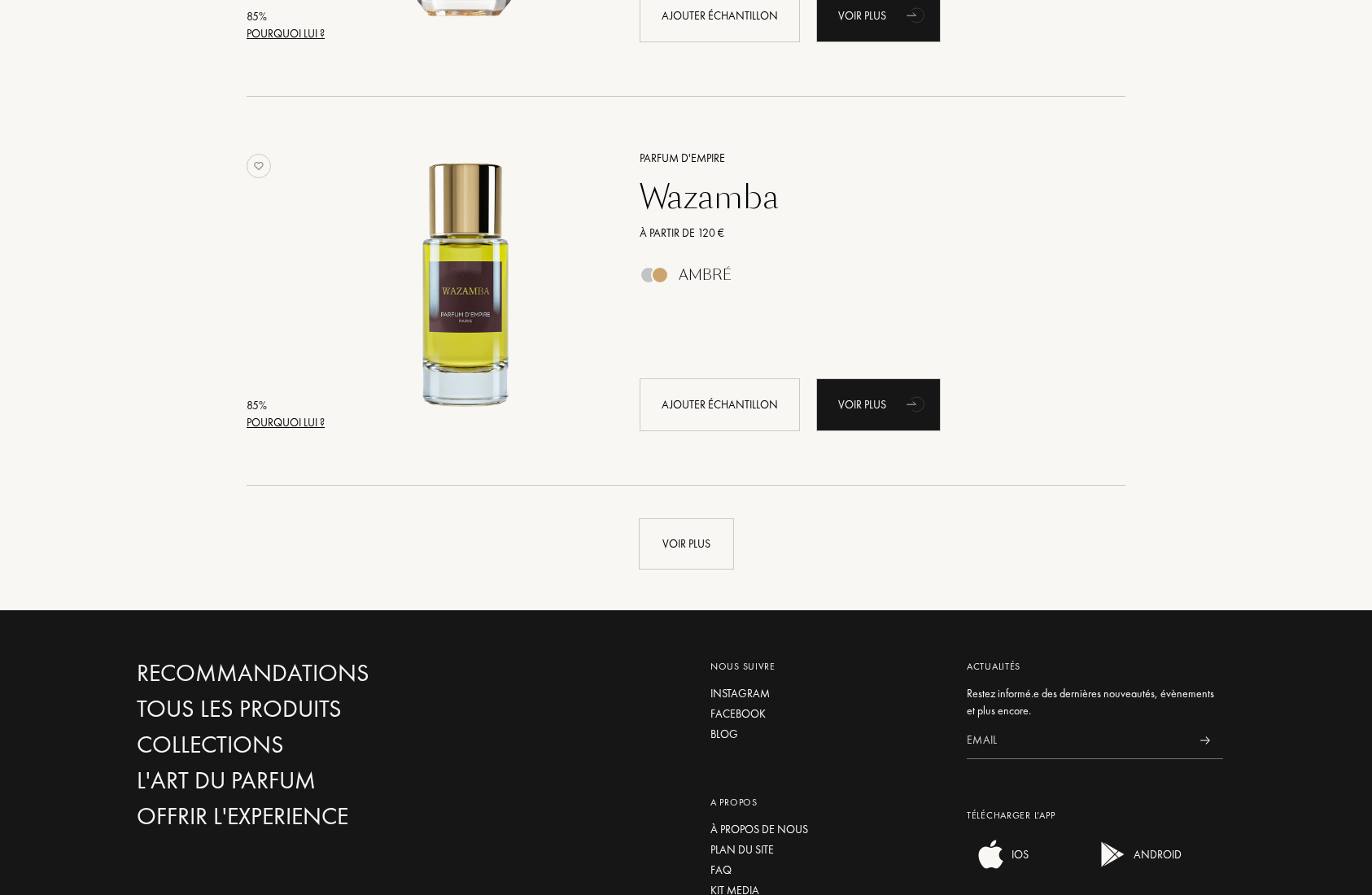
scroll to position [3674, 0]
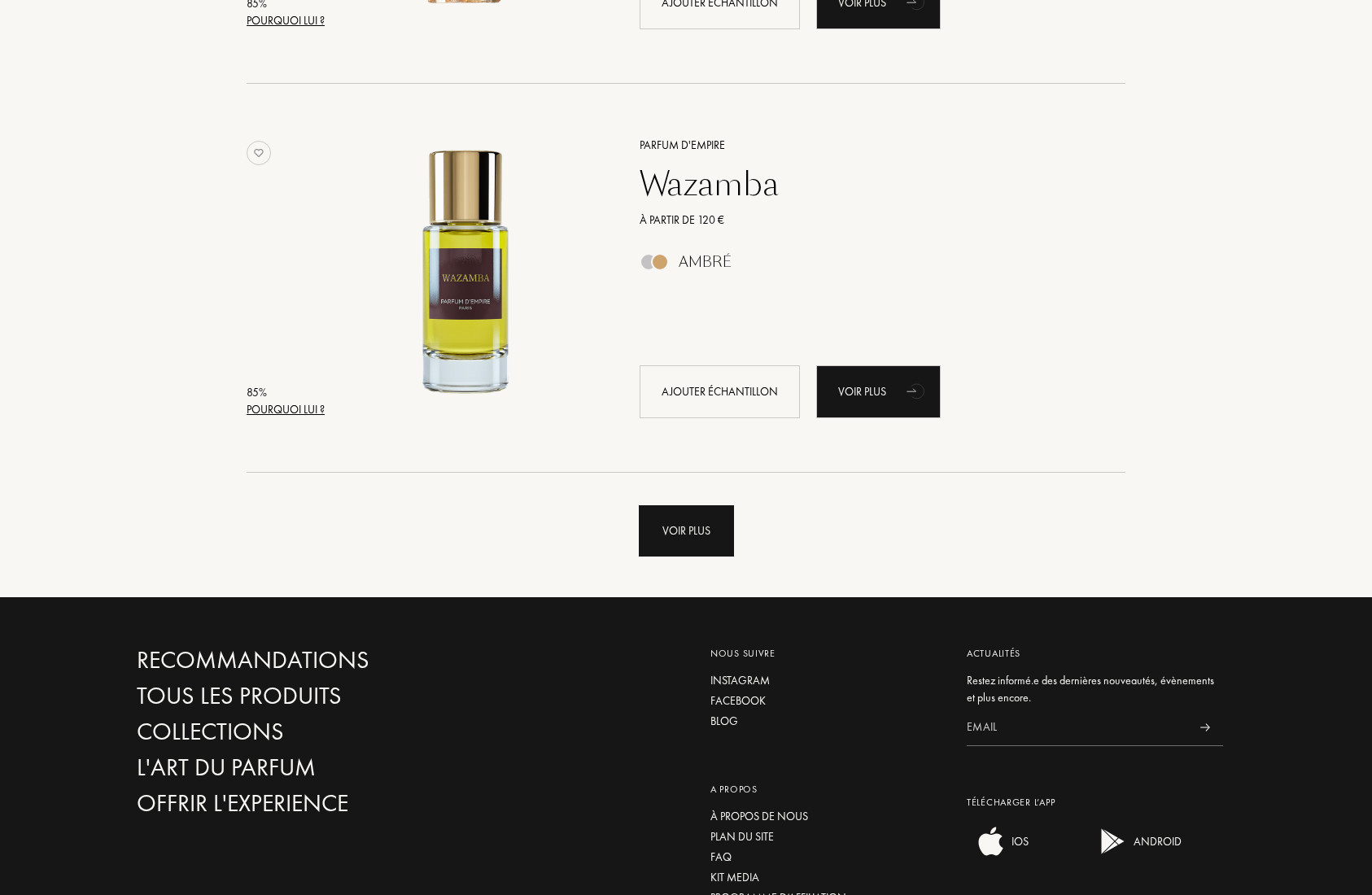
click at [674, 538] on div "Voir plus" at bounding box center [686, 531] width 95 height 52
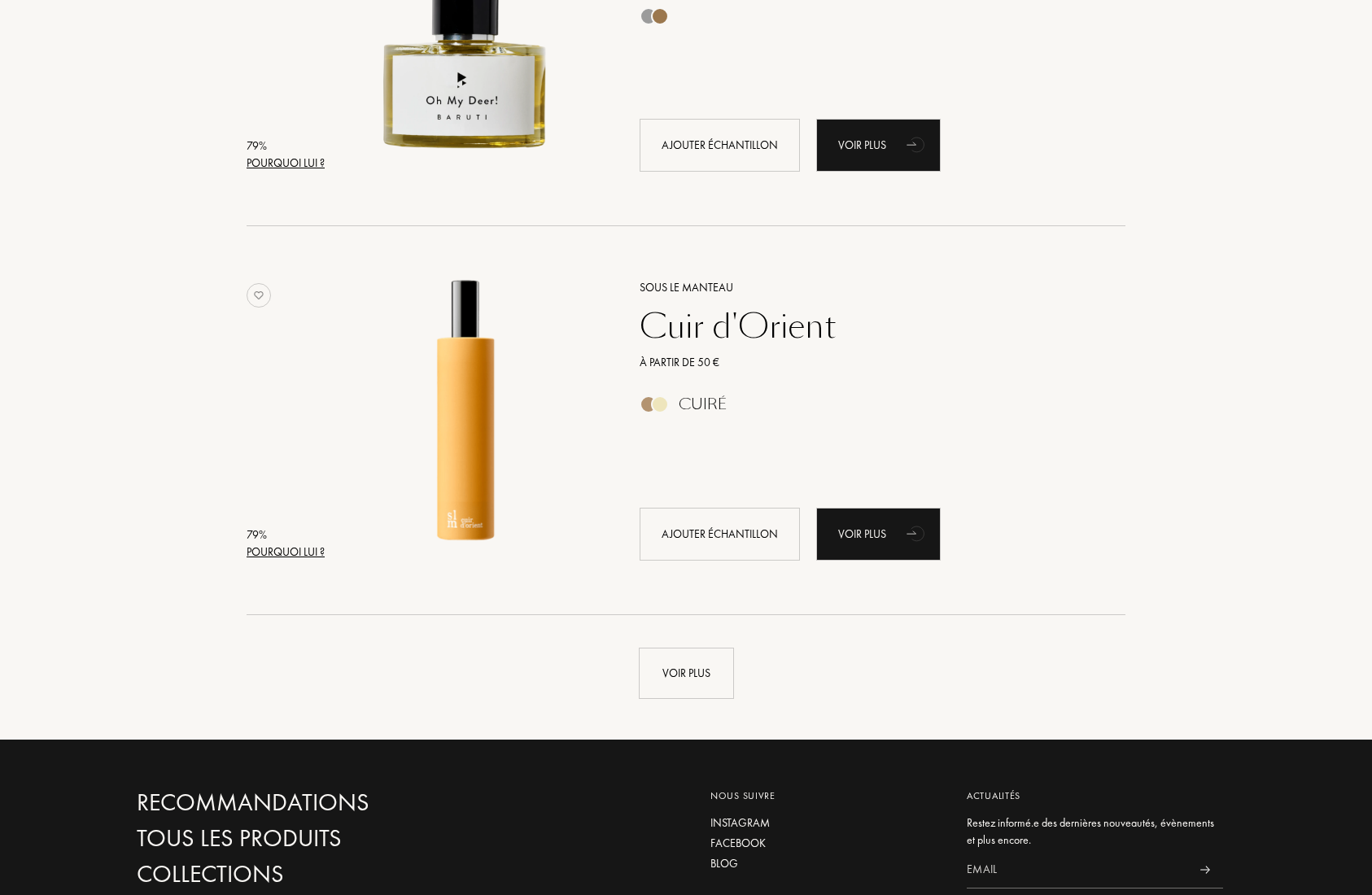
scroll to position [7679, 0]
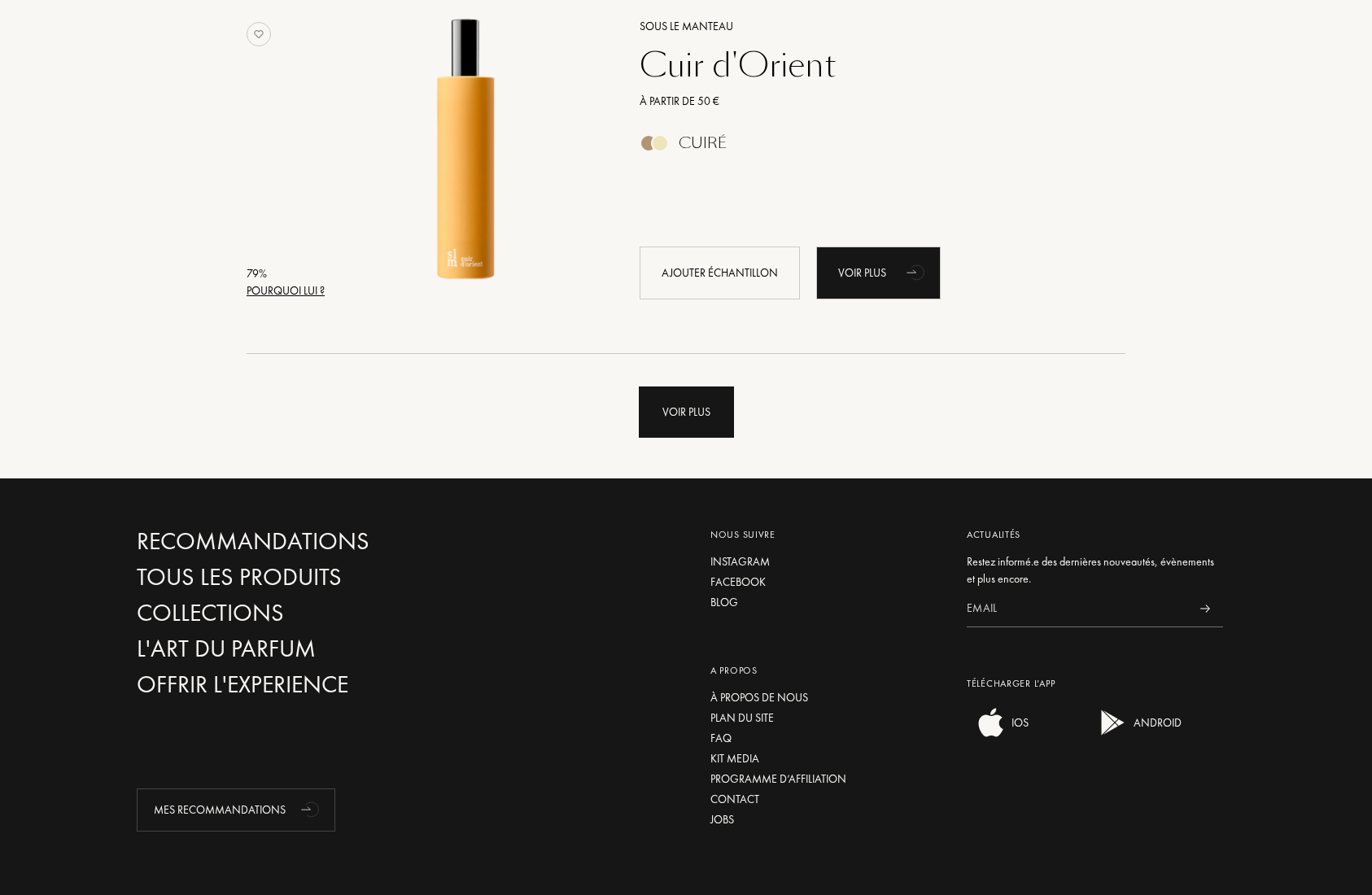
click at [684, 426] on div "Voir plus" at bounding box center [686, 412] width 95 height 52
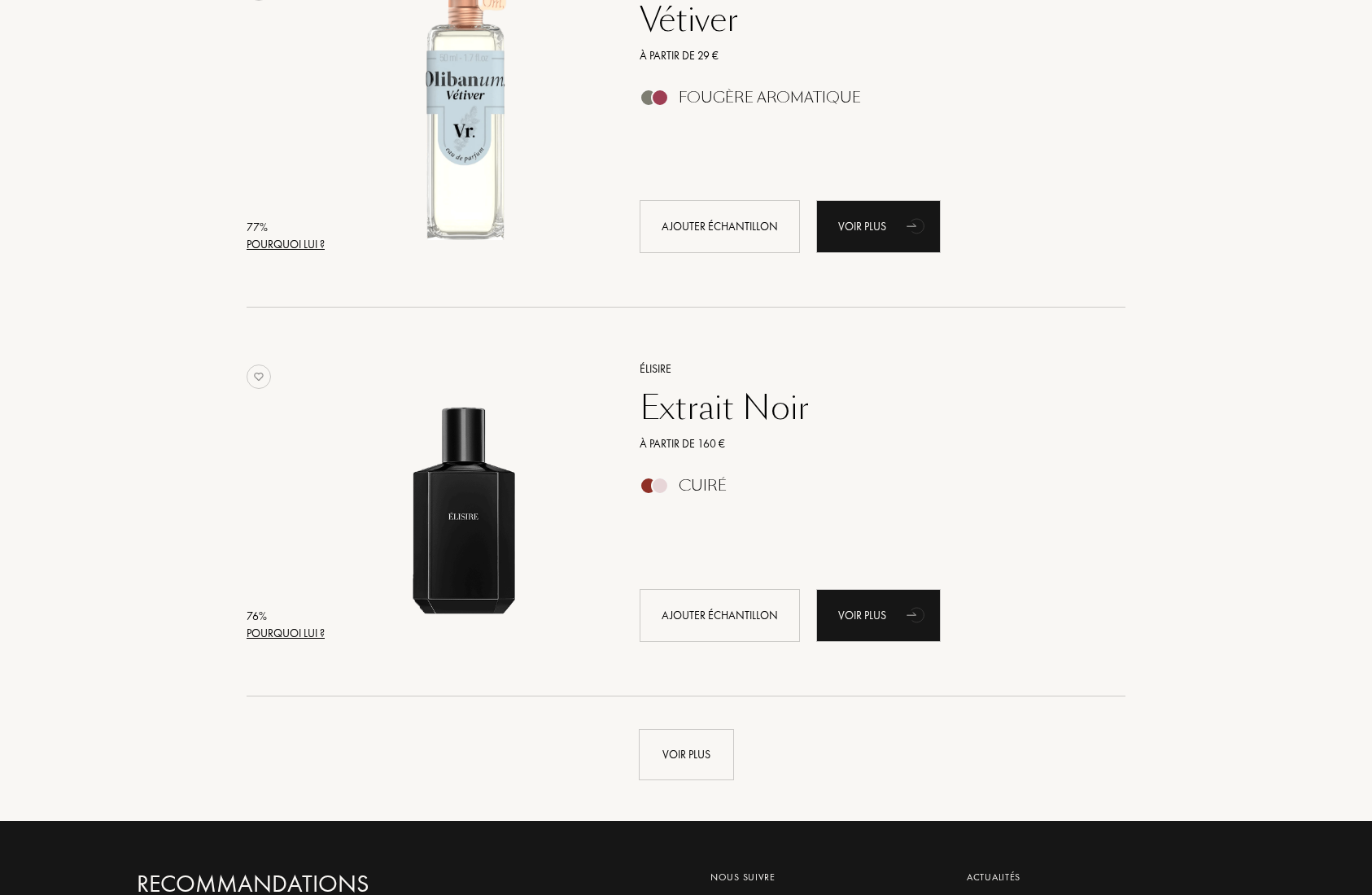
scroll to position [11224, 0]
click at [656, 755] on div "Voir plus" at bounding box center [686, 754] width 95 height 52
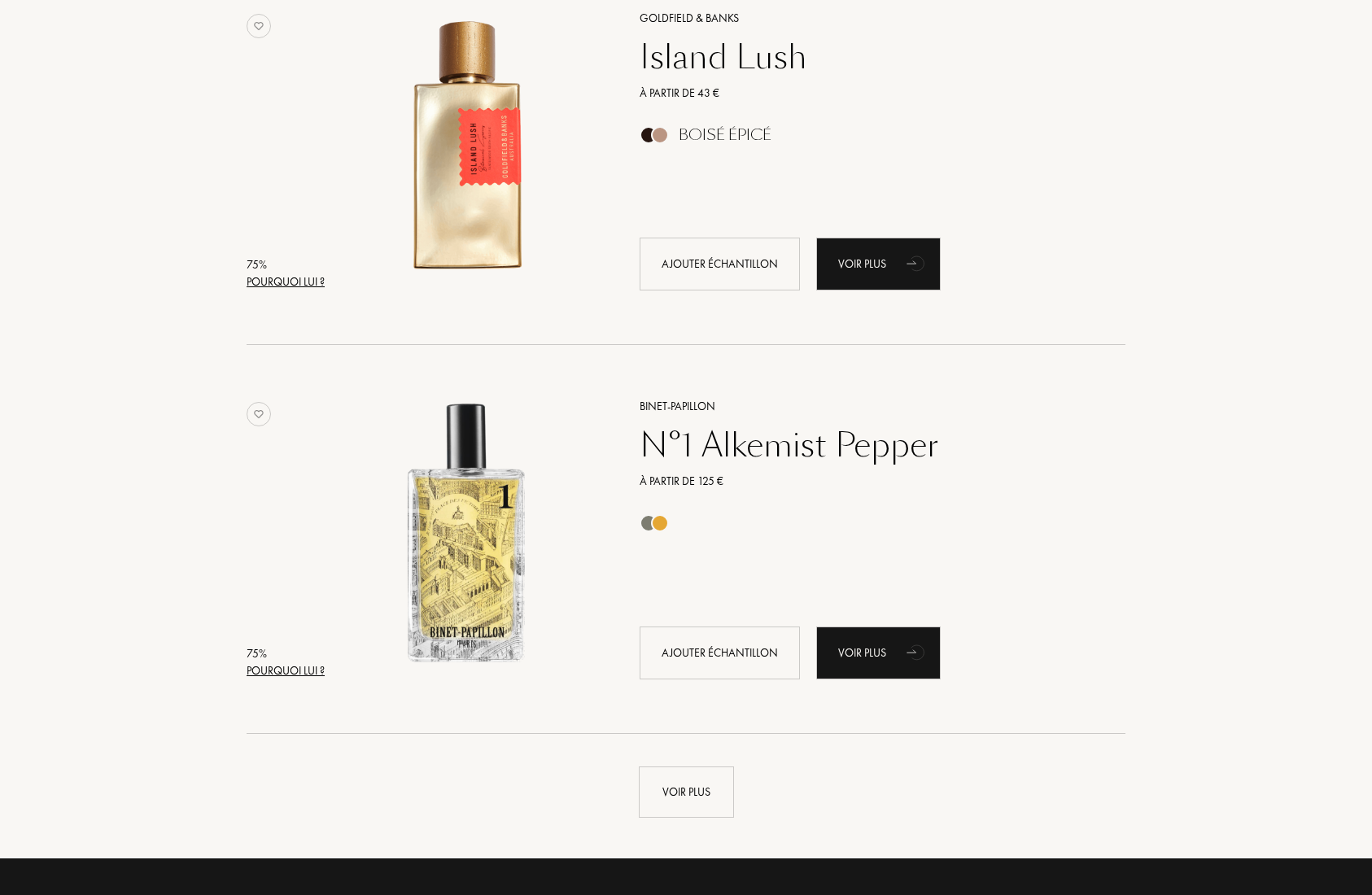
scroll to position [15535, 0]
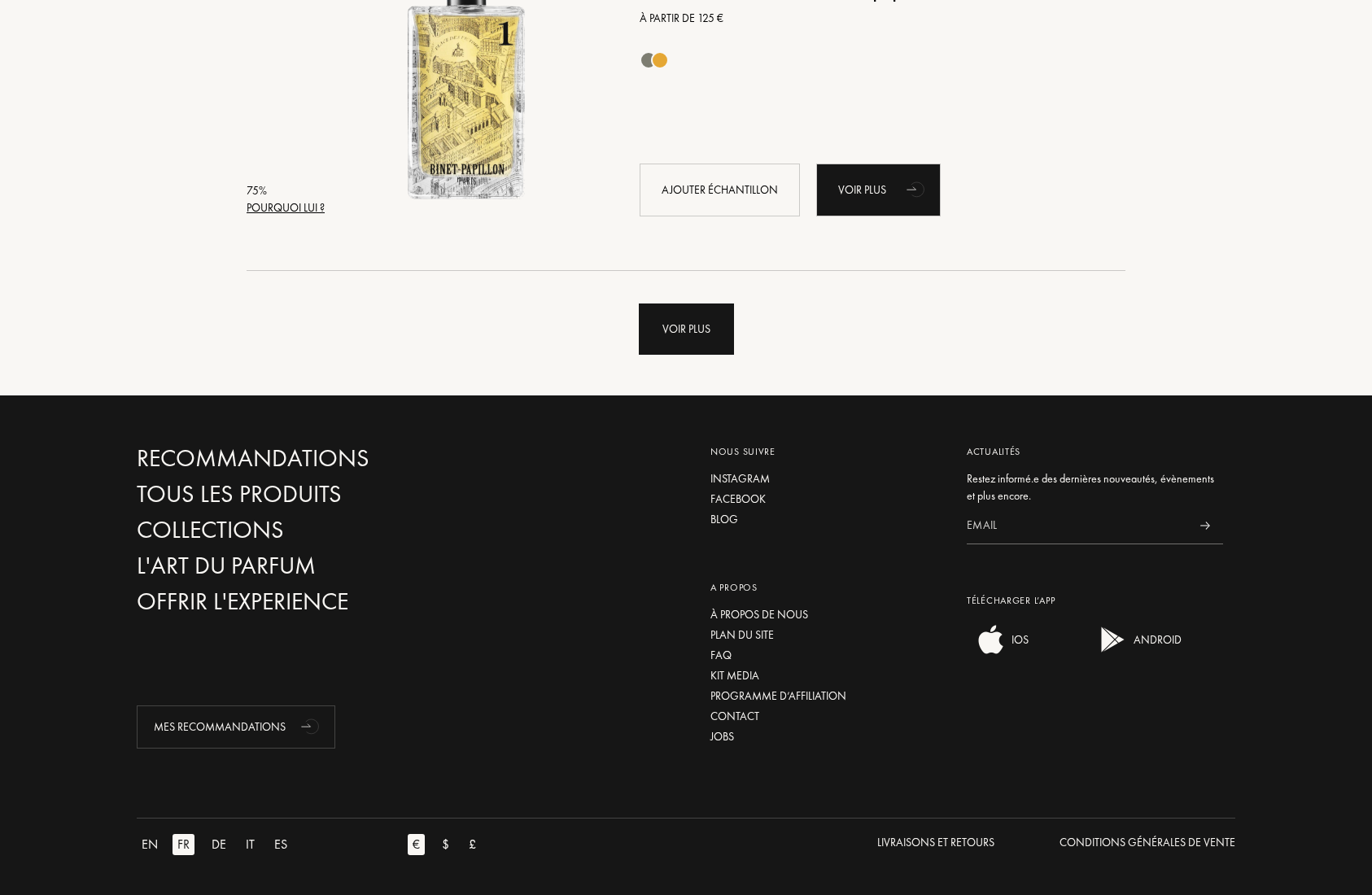
click at [698, 328] on div "Voir plus" at bounding box center [686, 329] width 95 height 52
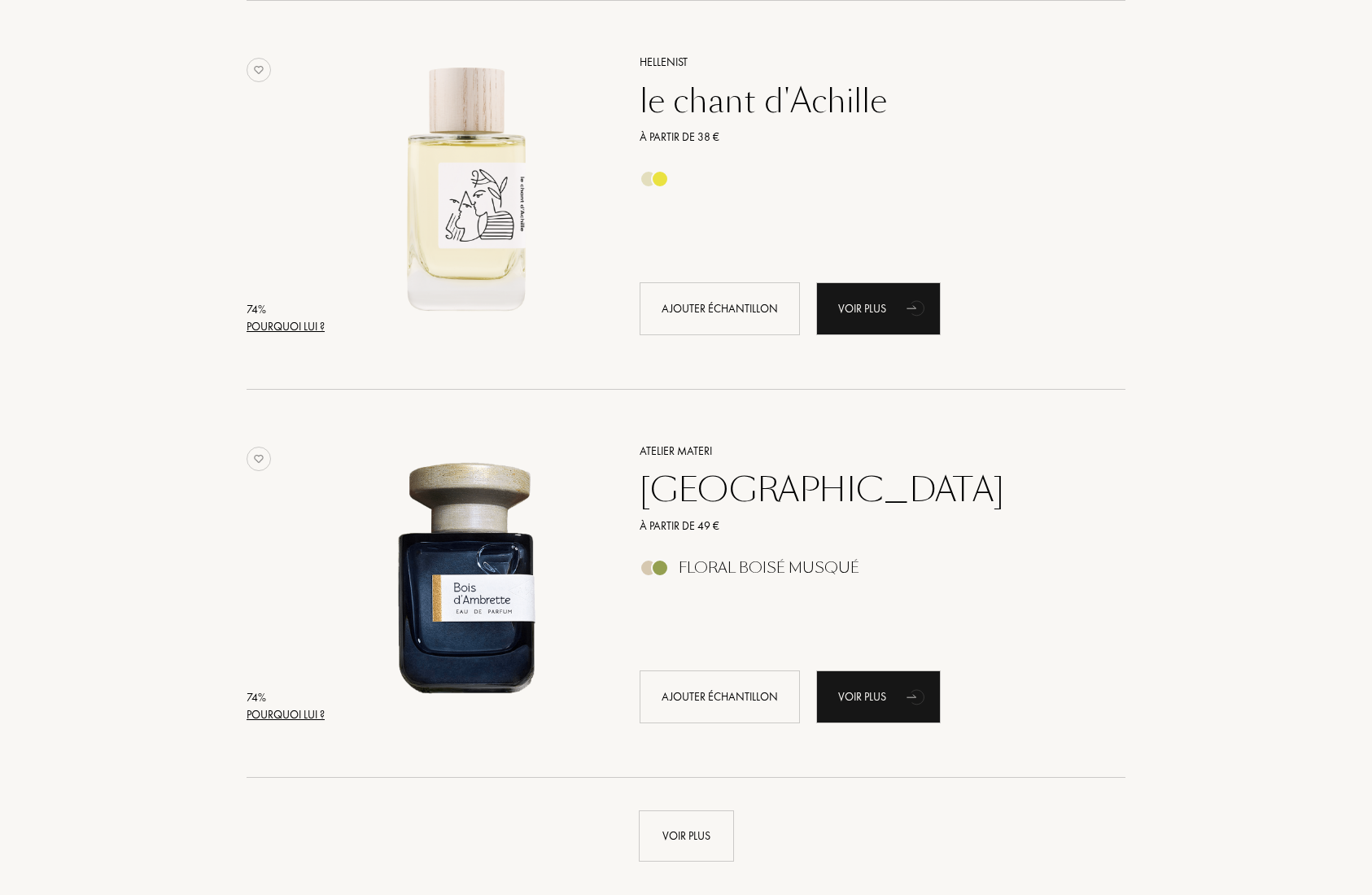
scroll to position [18836, 0]
